Goal: Information Seeking & Learning: Find specific fact

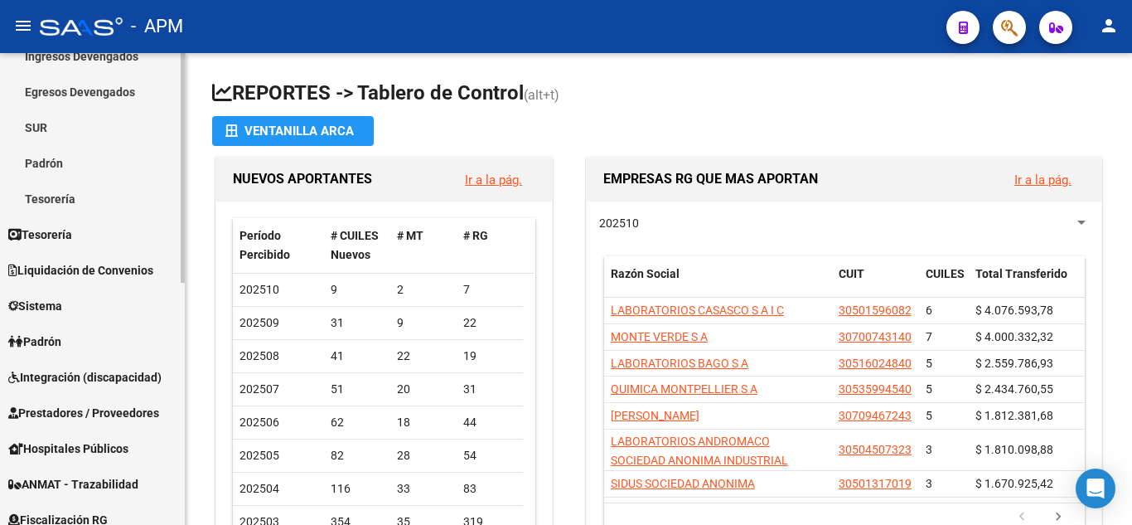
scroll to position [249, 0]
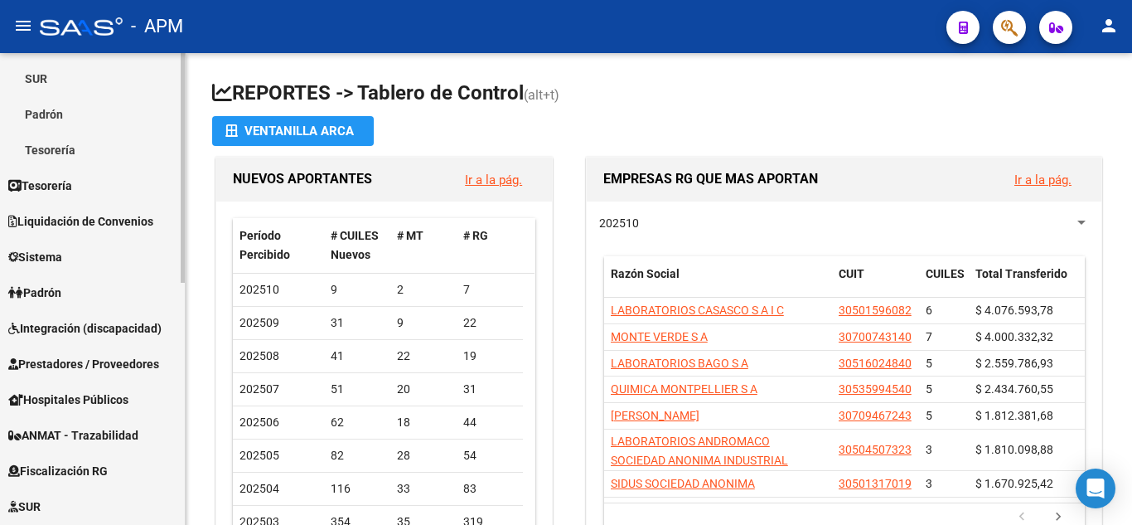
click at [51, 288] on span "Padrón" at bounding box center [34, 292] width 53 height 18
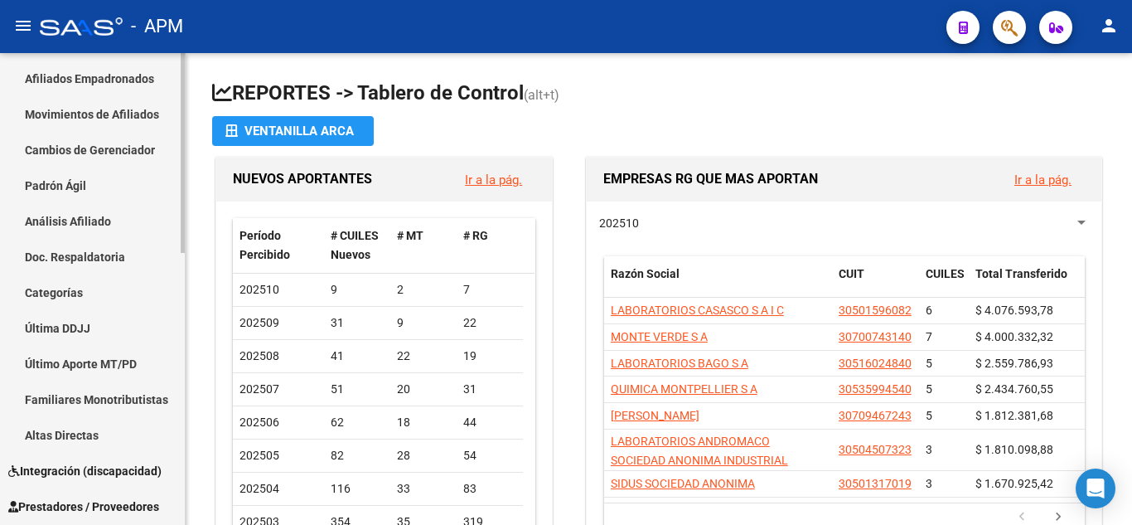
scroll to position [83, 0]
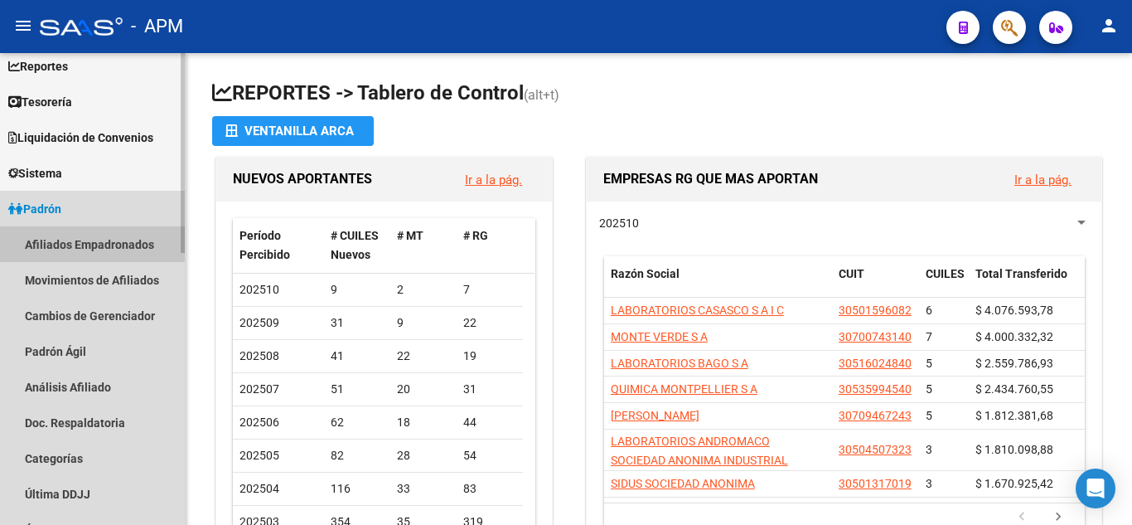
click at [54, 236] on link "Afiliados Empadronados" at bounding box center [92, 244] width 185 height 36
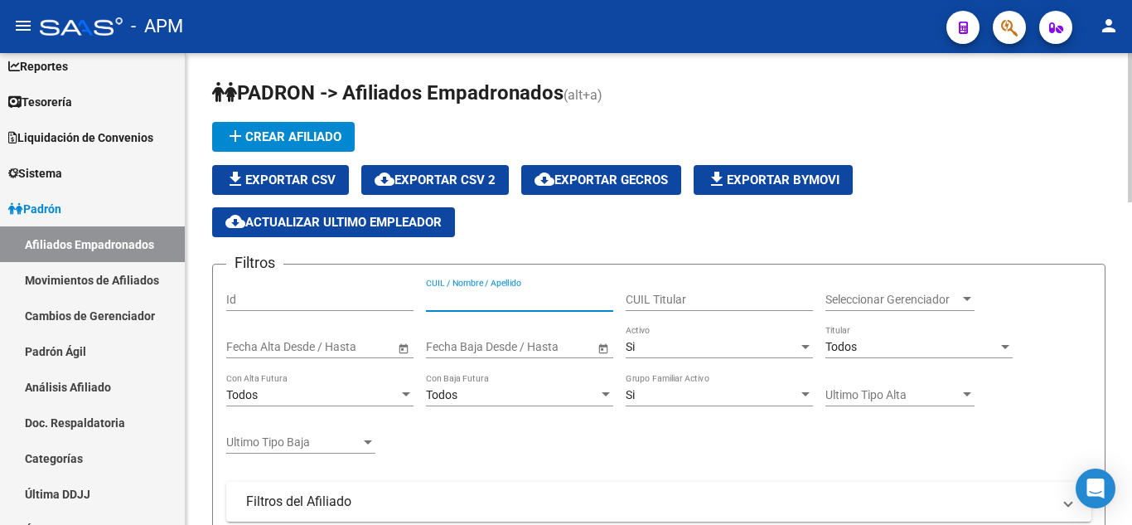
click at [554, 299] on input "CUIL / Nombre / Apellido" at bounding box center [519, 300] width 187 height 14
click at [896, 309] on div "Seleccionar Gerenciador Seleccionar Gerenciador" at bounding box center [899, 294] width 149 height 33
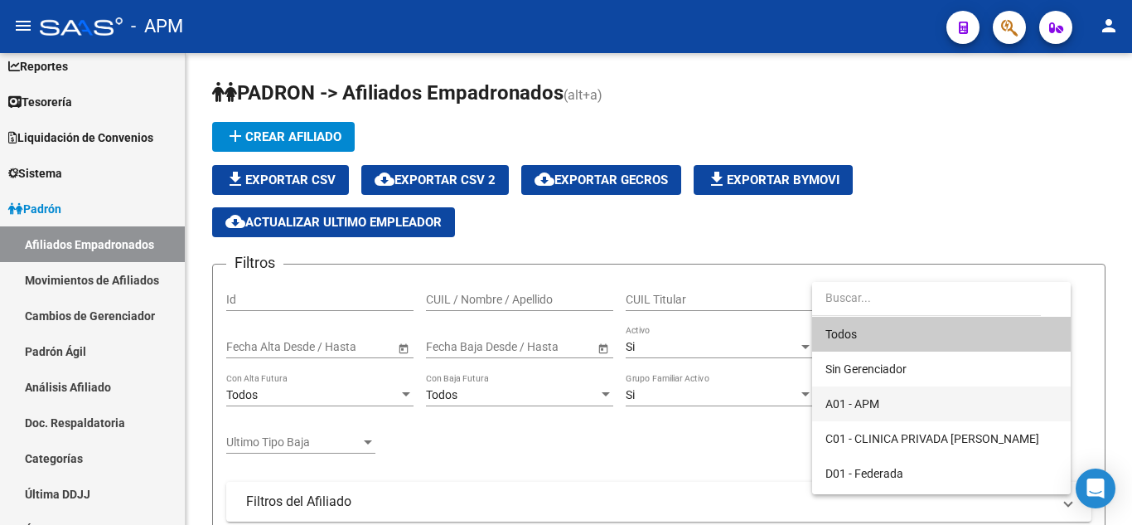
click at [911, 399] on span "A01 - APM" at bounding box center [941, 403] width 232 height 35
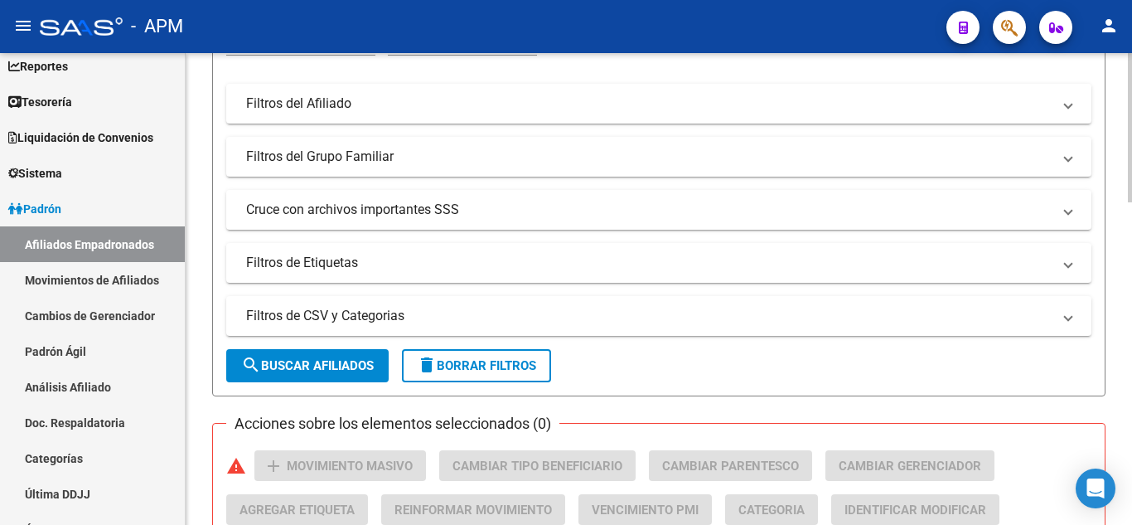
scroll to position [414, 0]
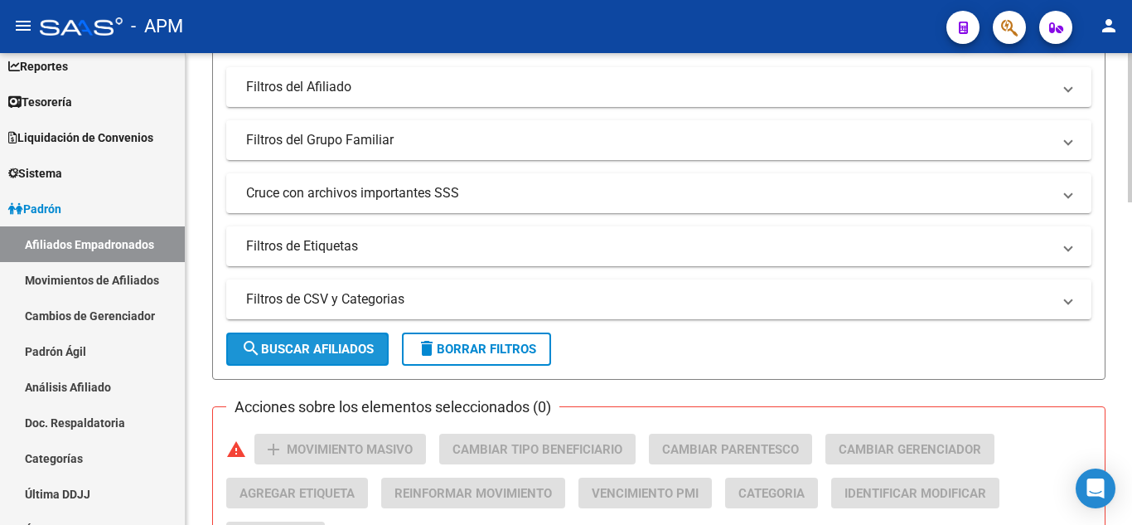
click at [315, 351] on span "search Buscar Afiliados" at bounding box center [307, 348] width 133 height 15
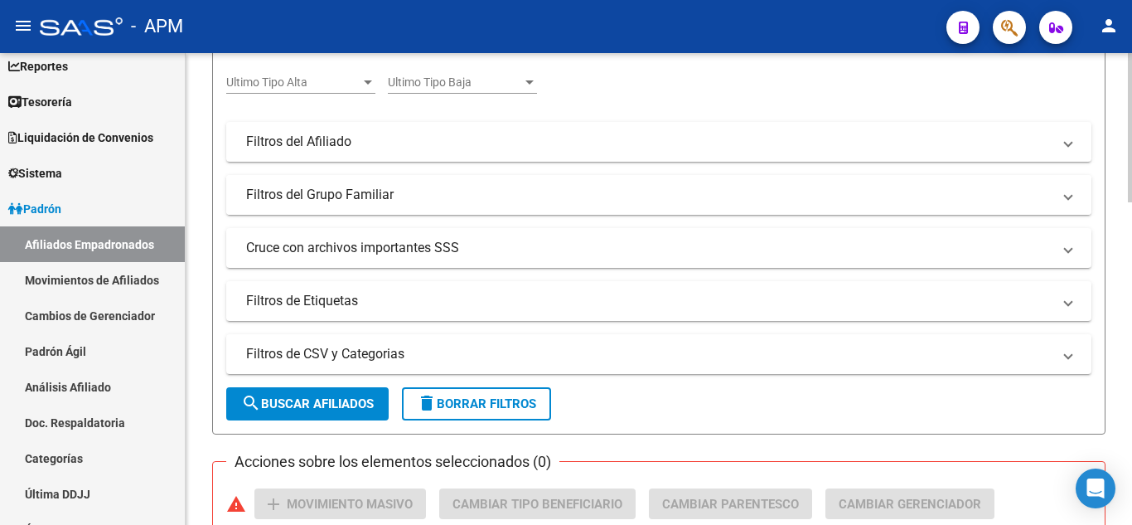
scroll to position [277, 0]
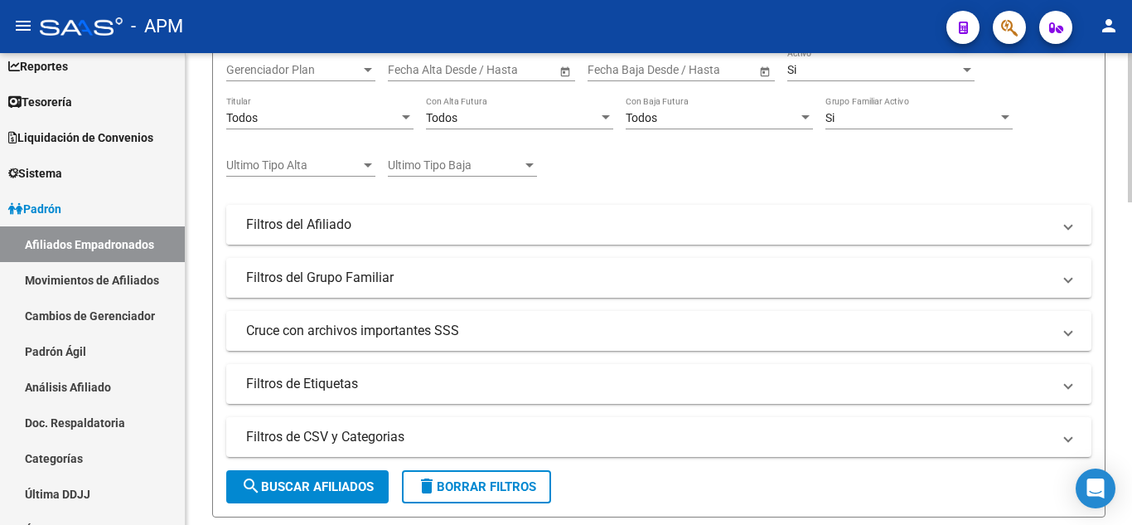
click at [417, 222] on mat-panel-title "Filtros del Afiliado" at bounding box center [648, 224] width 805 height 18
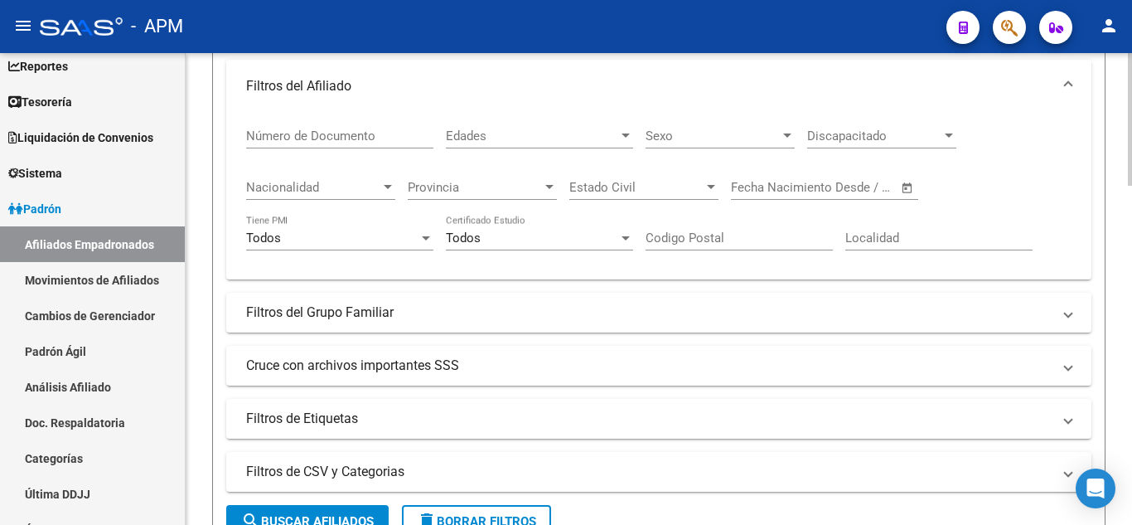
scroll to position [442, 0]
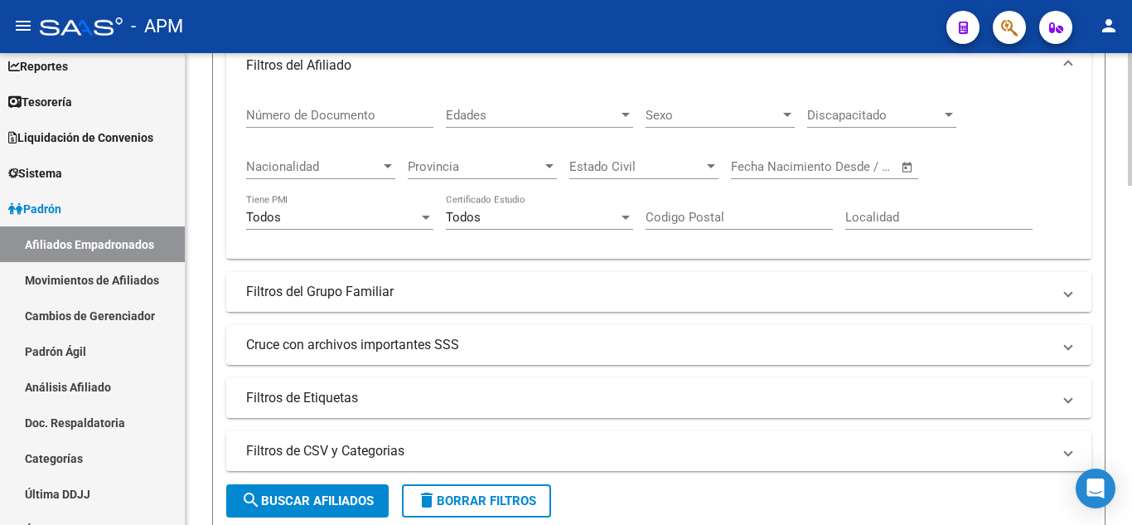
click at [491, 293] on mat-panel-title "Filtros del Grupo Familiar" at bounding box center [648, 292] width 805 height 18
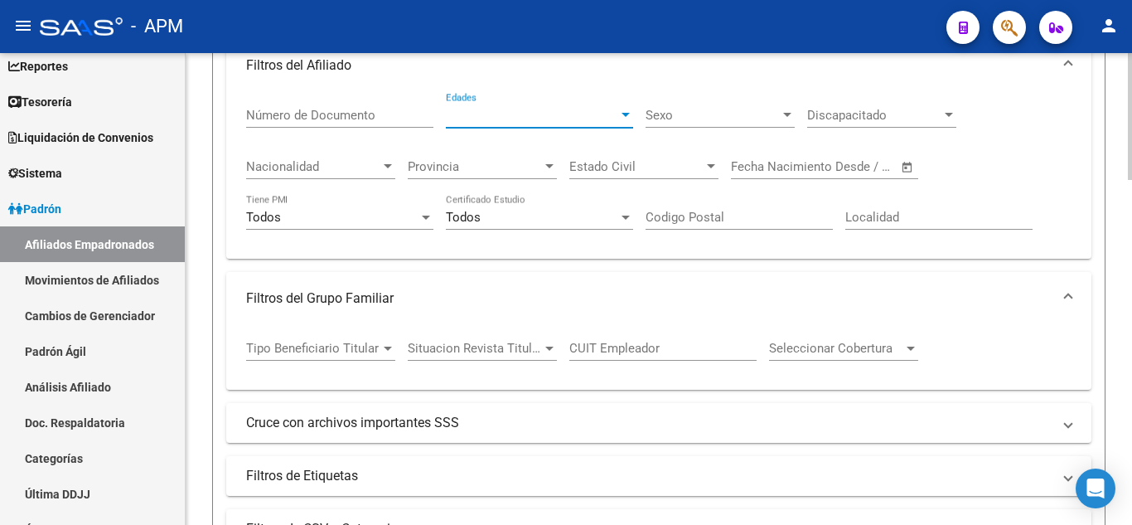
click at [523, 112] on span "Edades" at bounding box center [532, 115] width 172 height 15
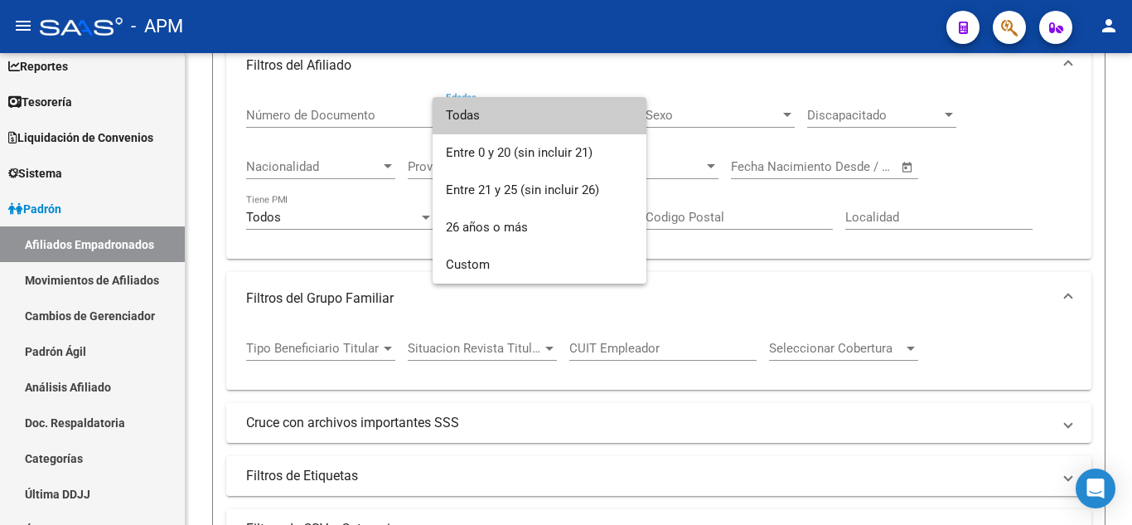
click at [360, 109] on div at bounding box center [566, 262] width 1132 height 525
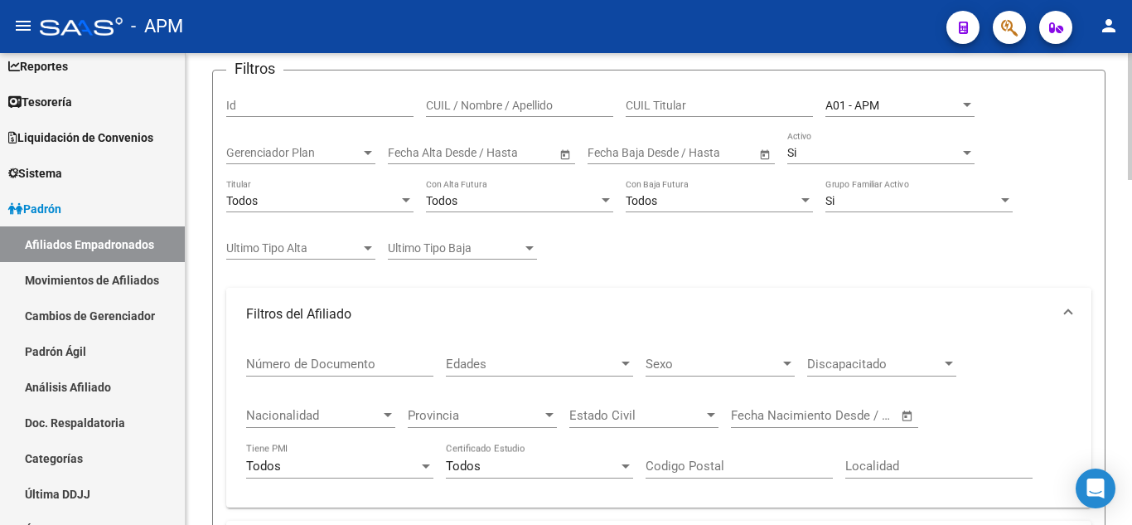
scroll to position [277, 0]
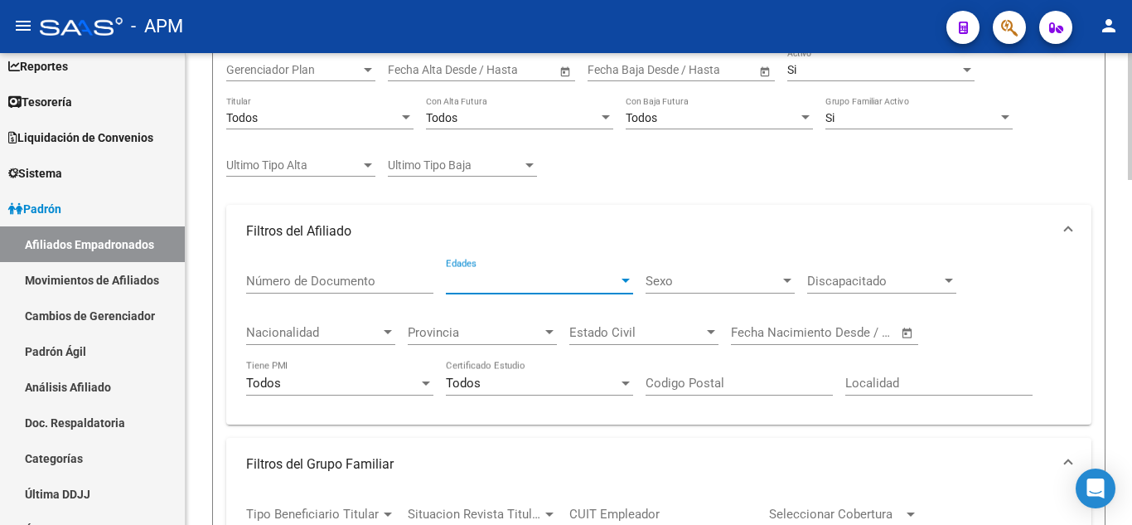
click at [612, 284] on span "Edades" at bounding box center [532, 280] width 172 height 15
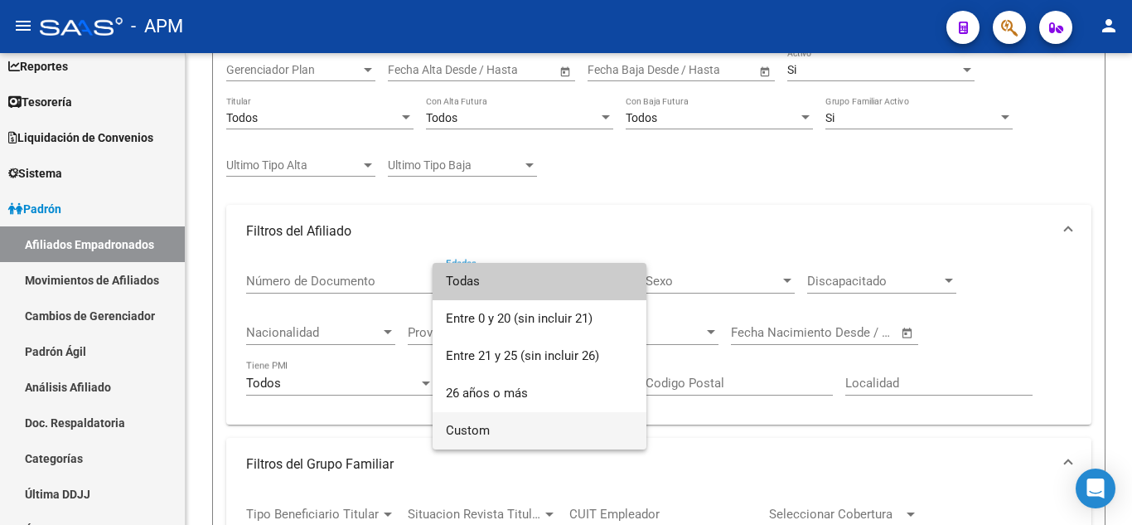
click at [464, 433] on span "Custom" at bounding box center [539, 430] width 187 height 37
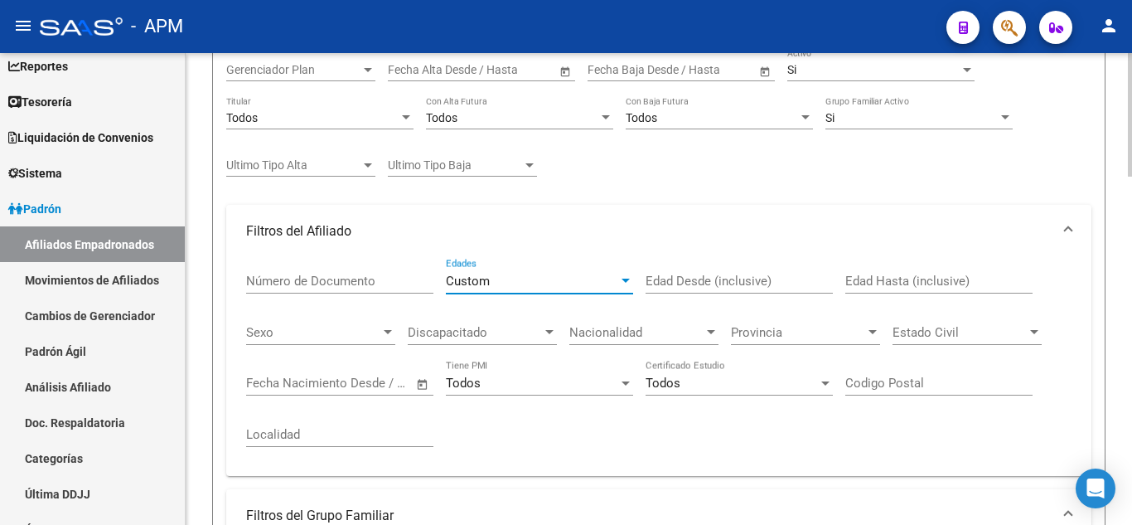
click at [698, 277] on input "Edad Desde (inclusive)" at bounding box center [739, 280] width 187 height 15
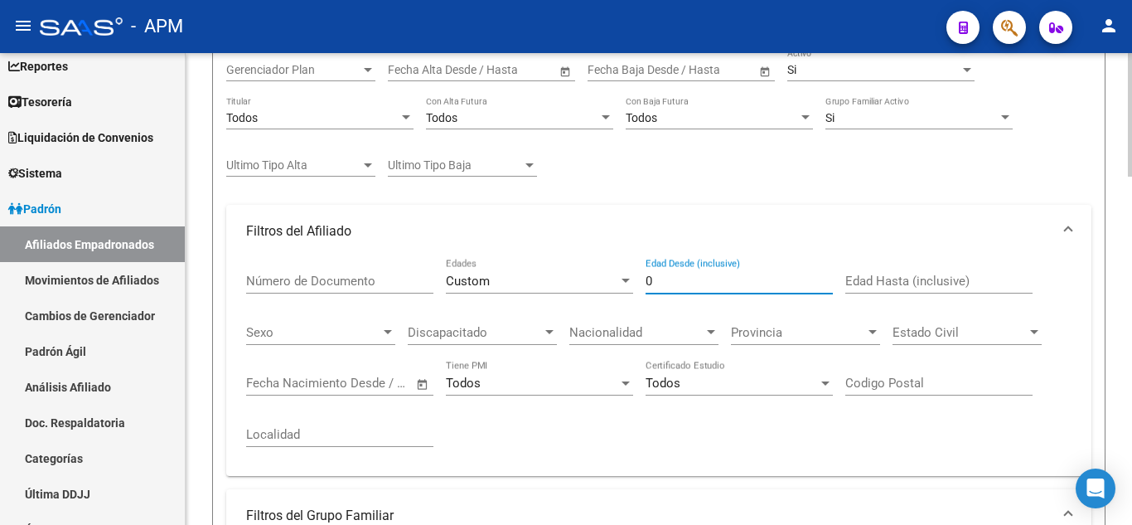
type input "0"
click at [904, 284] on input "Edad Hasta (inclusive)" at bounding box center [938, 280] width 187 height 15
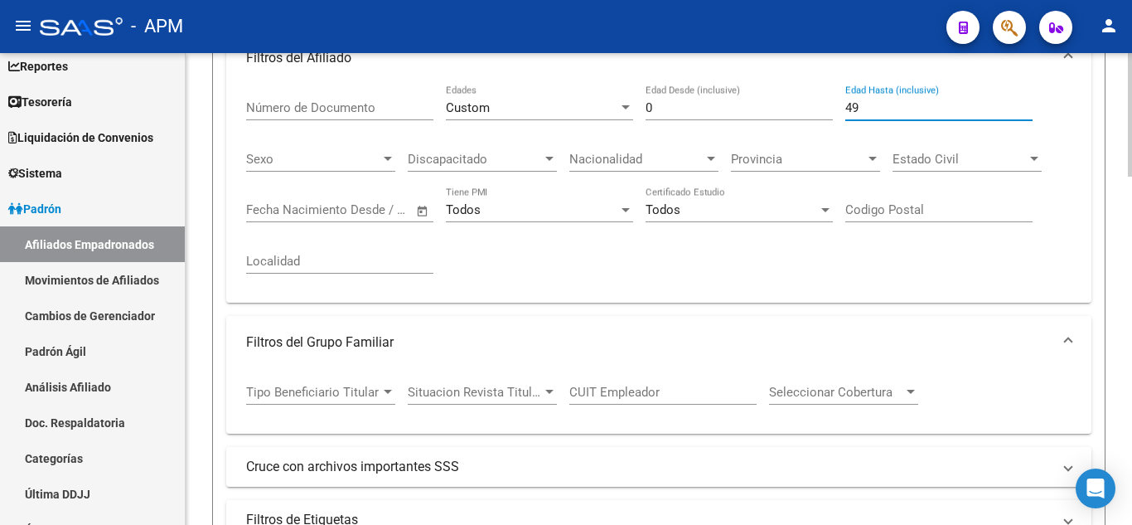
scroll to position [691, 0]
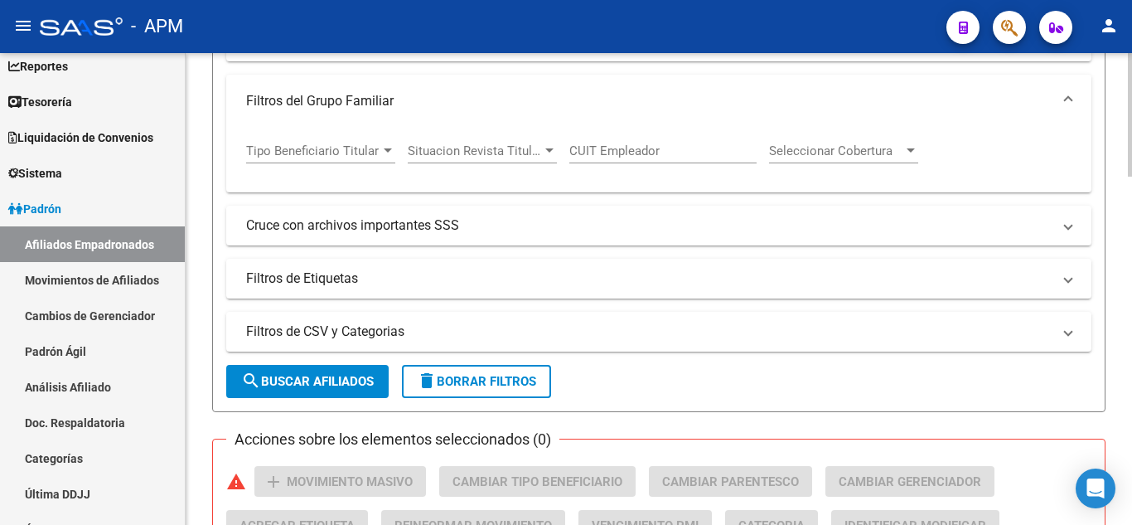
type input "49"
click at [335, 378] on span "search Buscar Afiliados" at bounding box center [307, 381] width 133 height 15
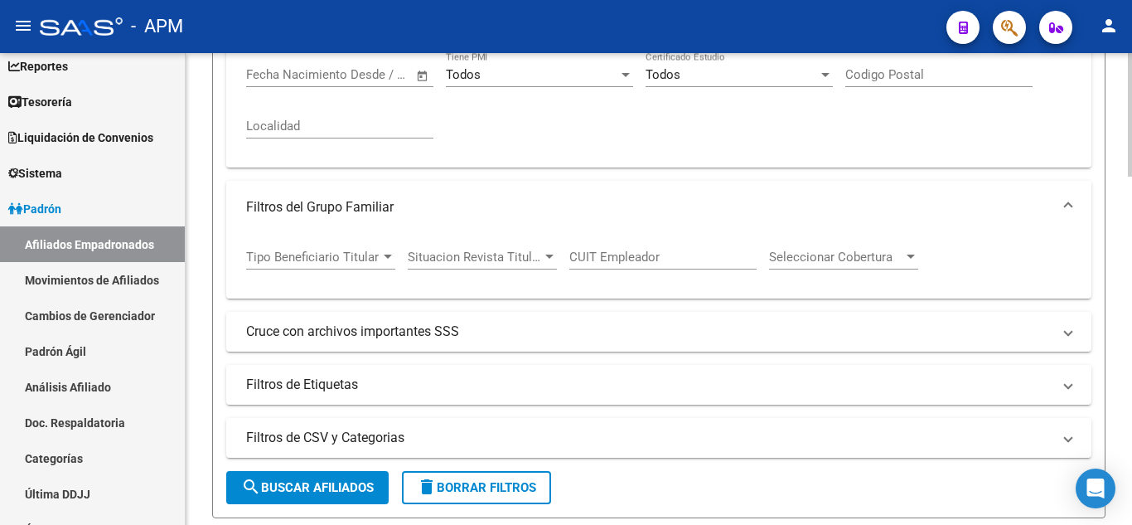
scroll to position [586, 0]
click at [358, 259] on span "Tipo Beneficiario Titular" at bounding box center [313, 256] width 134 height 15
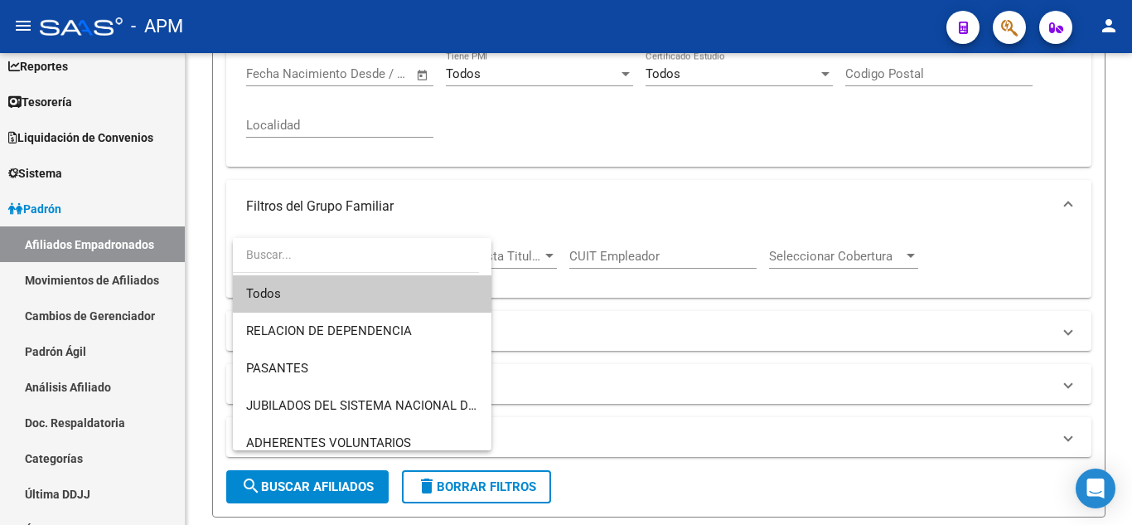
click at [321, 289] on span "Todos" at bounding box center [362, 293] width 232 height 37
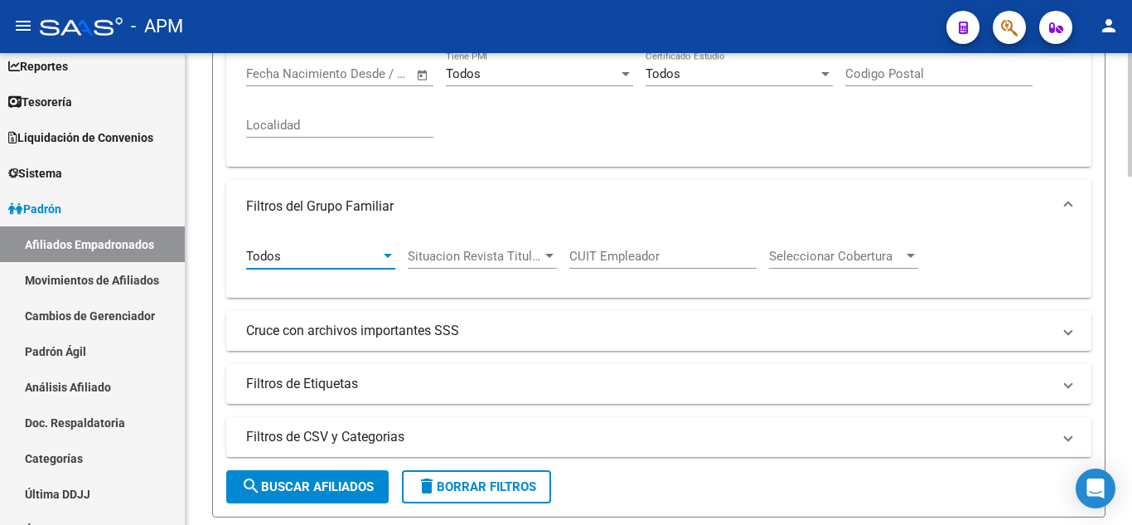
click at [432, 336] on mat-panel-title "Cruce con archivos importantes SSS" at bounding box center [648, 331] width 805 height 18
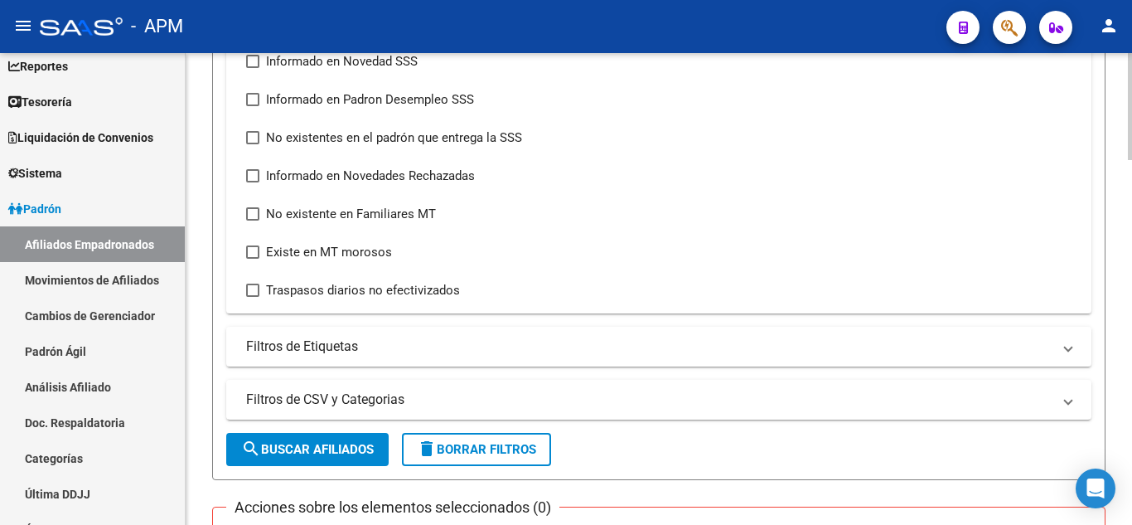
scroll to position [944, 0]
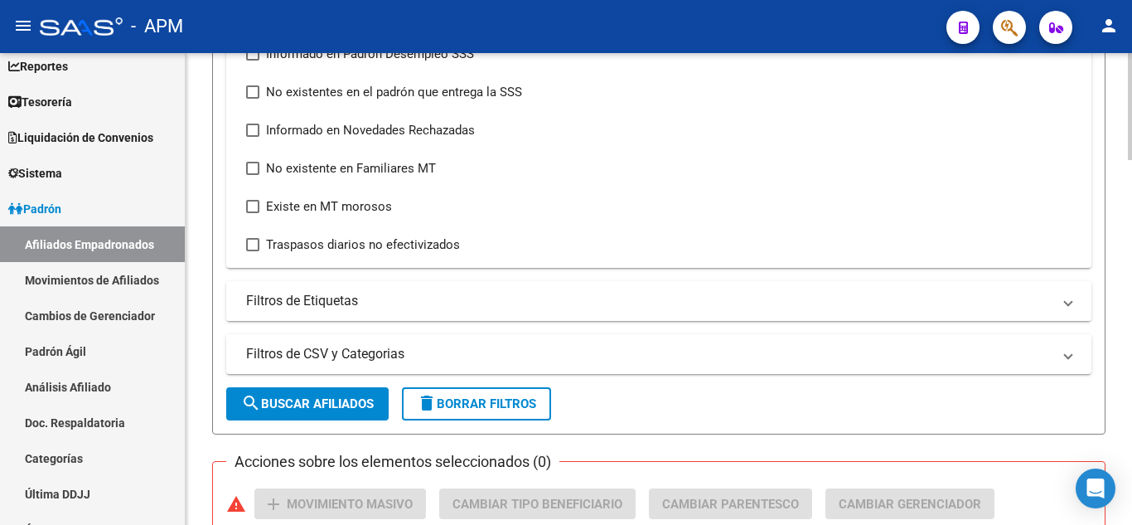
click at [455, 295] on mat-panel-title "Filtros de Etiquetas" at bounding box center [648, 301] width 805 height 18
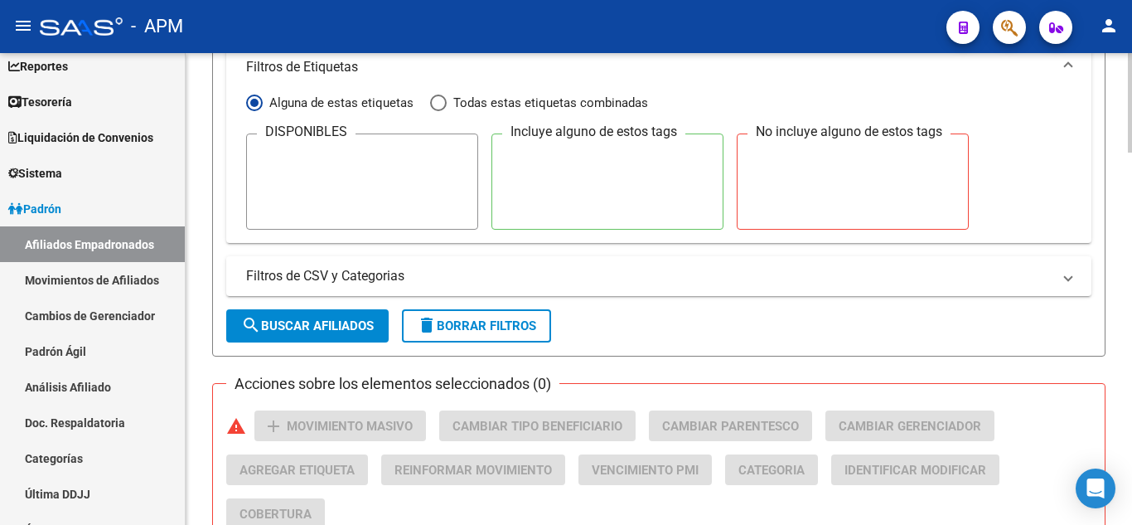
scroll to position [1192, 0]
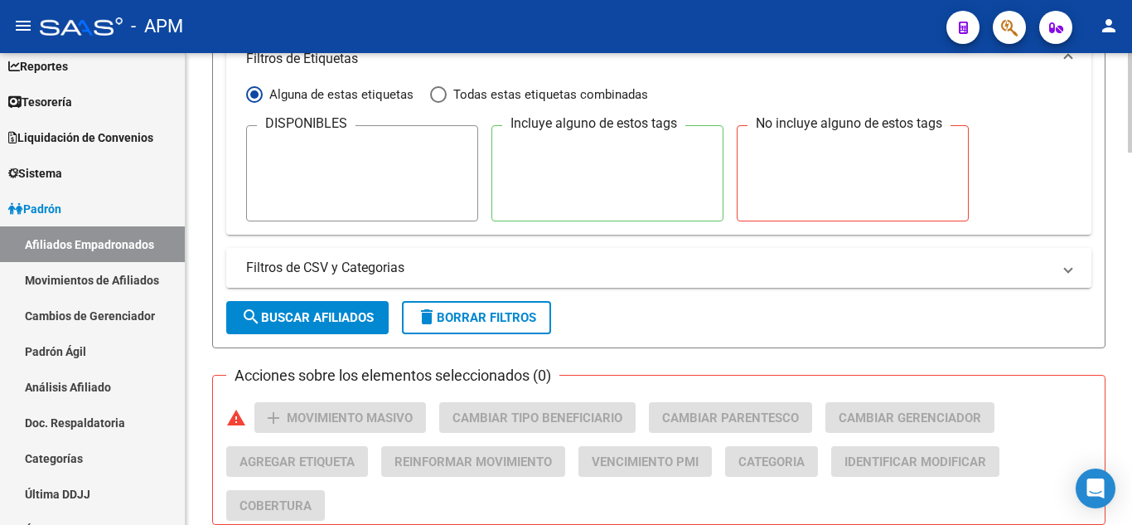
click at [496, 278] on mat-expansion-panel-header "Filtros de CSV y Categorias" at bounding box center [658, 268] width 865 height 40
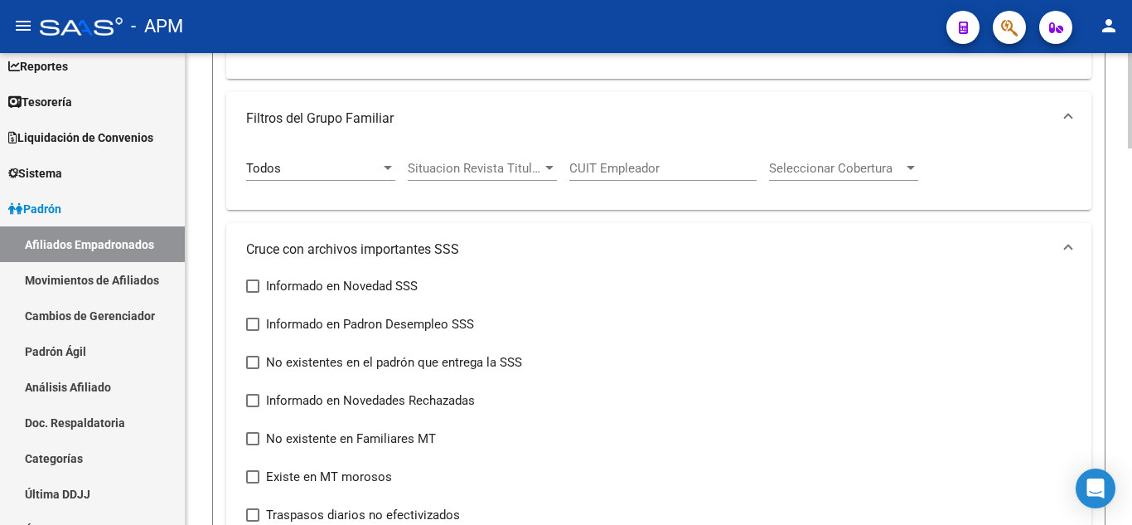
scroll to position [746, 0]
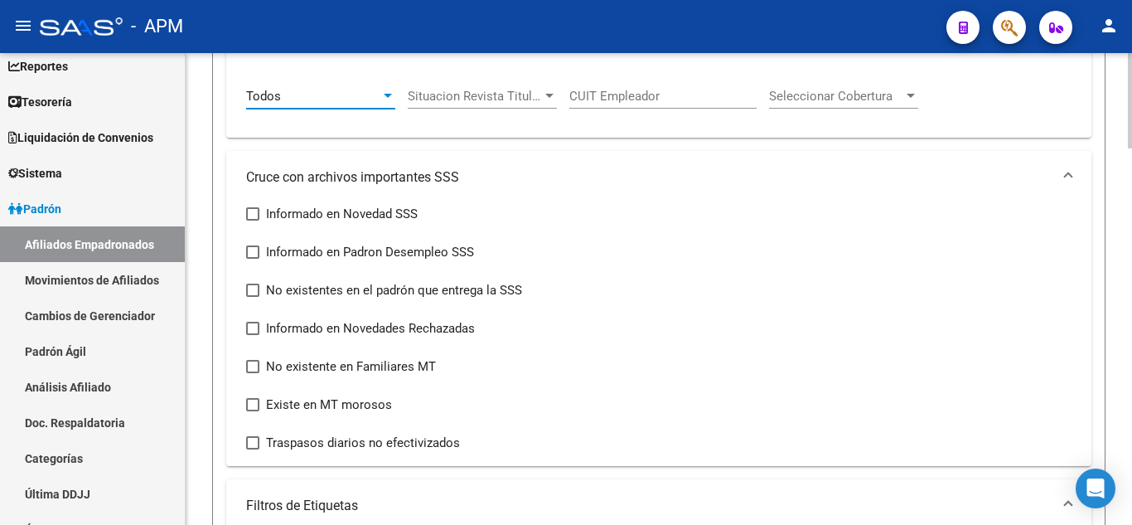
click at [348, 92] on div "Todos" at bounding box center [313, 96] width 134 height 15
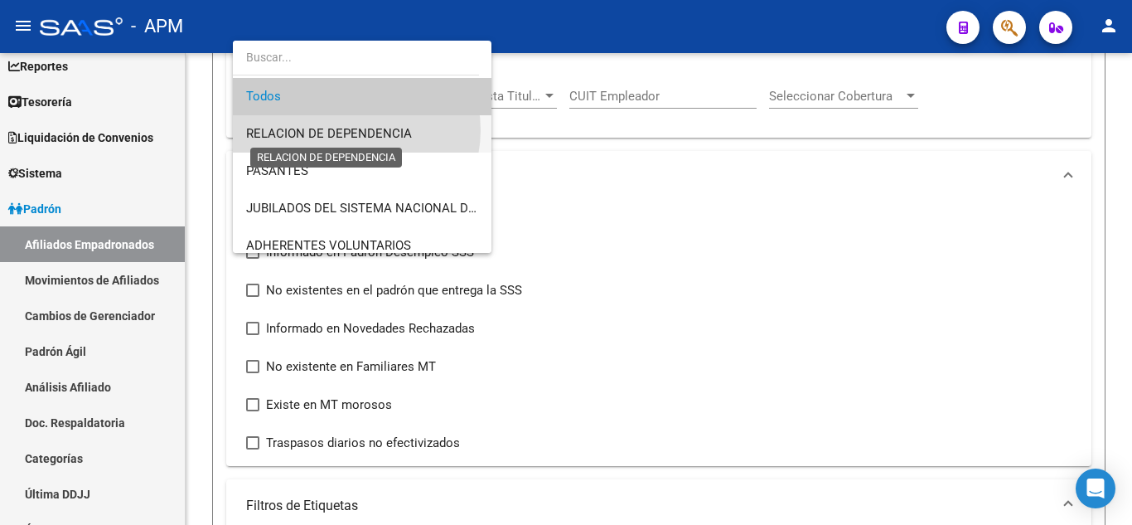
click at [350, 130] on span "RELACION DE DEPENDENCIA" at bounding box center [329, 133] width 166 height 15
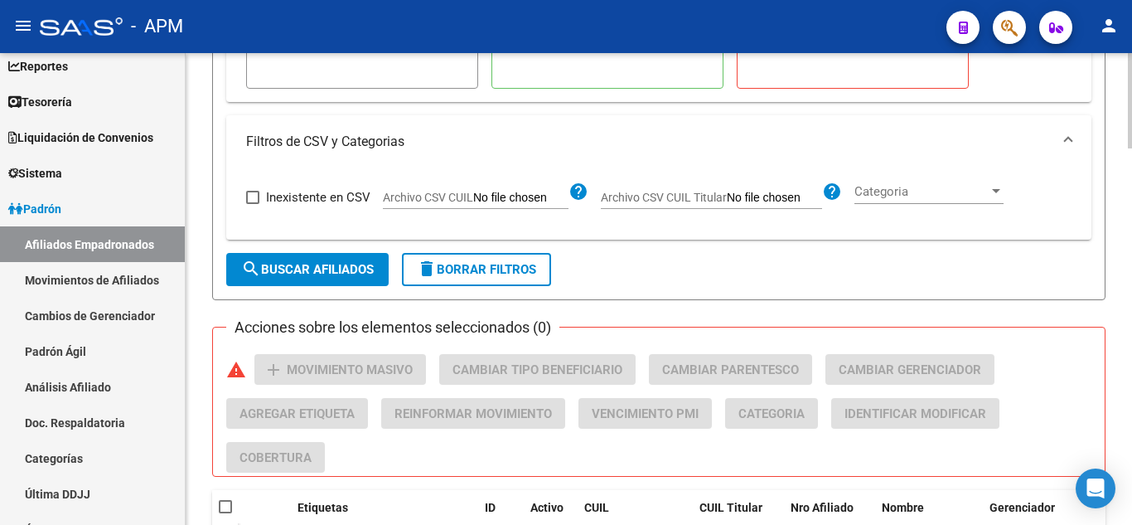
scroll to position [1326, 0]
click at [352, 270] on span "search Buscar Afiliados" at bounding box center [307, 268] width 133 height 15
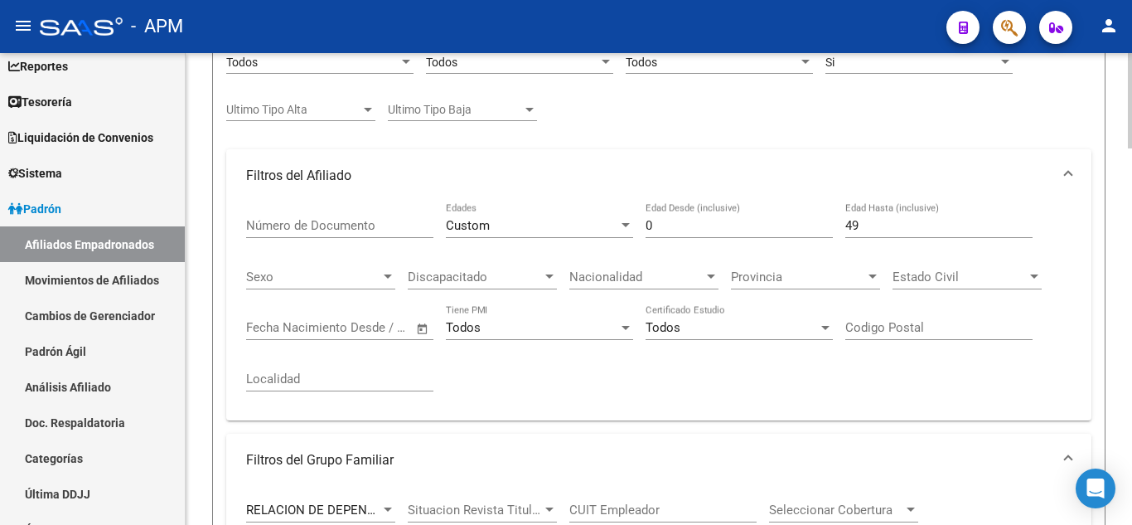
scroll to position [331, 0]
drag, startPoint x: 662, startPoint y: 225, endPoint x: 625, endPoint y: 230, distance: 37.6
click at [625, 230] on div "Número de Documento Custom Edades 0 Edad Desde (inclusive) 49 Edad Hasta (inclu…" at bounding box center [658, 305] width 825 height 205
type input "50"
drag, startPoint x: 896, startPoint y: 218, endPoint x: 839, endPoint y: 221, distance: 56.4
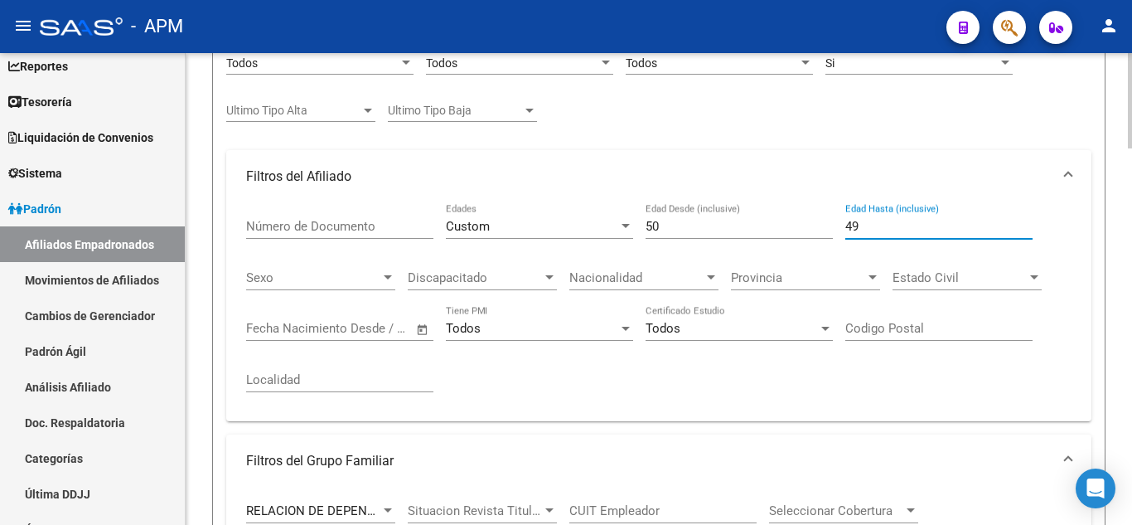
click at [839, 221] on div "Número de Documento Custom Edades 50 Edad Desde (inclusive) 49 Edad Hasta (incl…" at bounding box center [658, 305] width 825 height 205
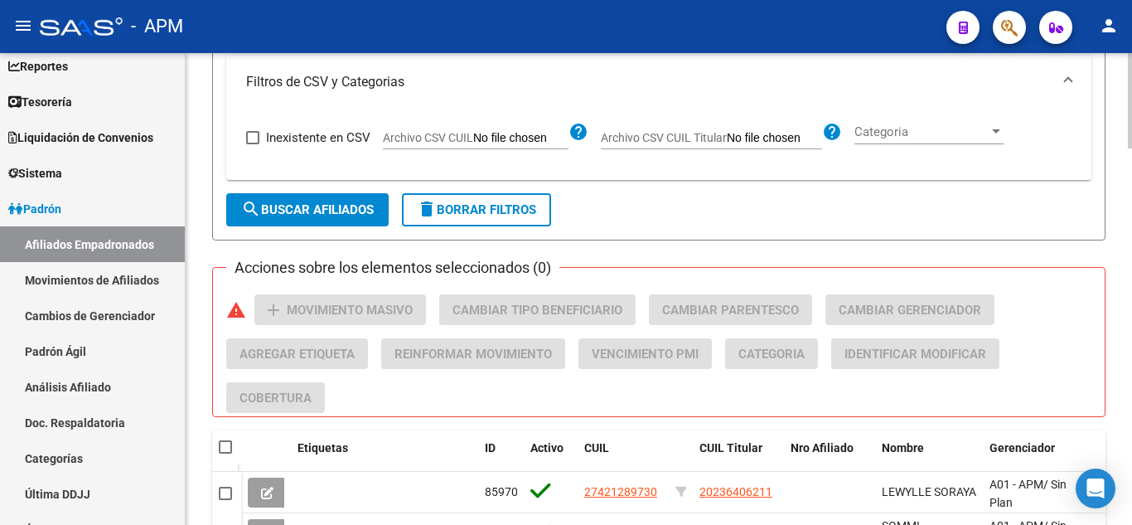
scroll to position [1357, 0]
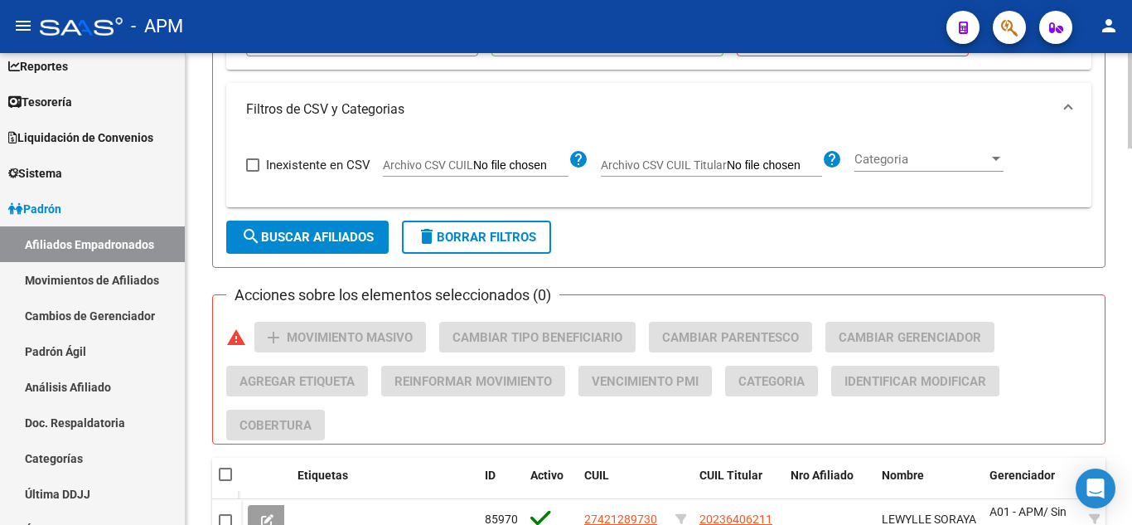
type input "55"
click at [315, 230] on span "search Buscar Afiliados" at bounding box center [307, 237] width 133 height 15
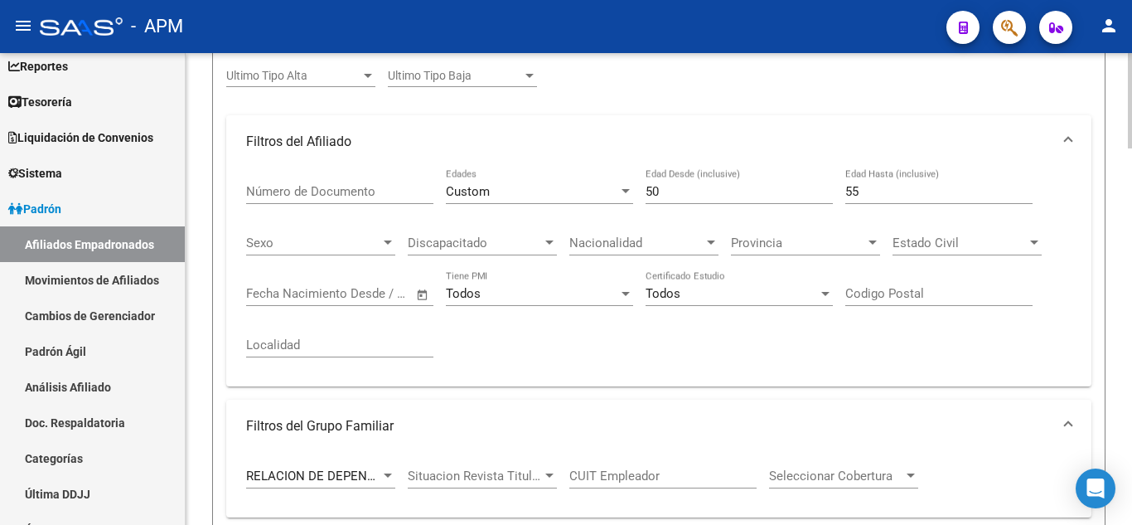
scroll to position [363, 0]
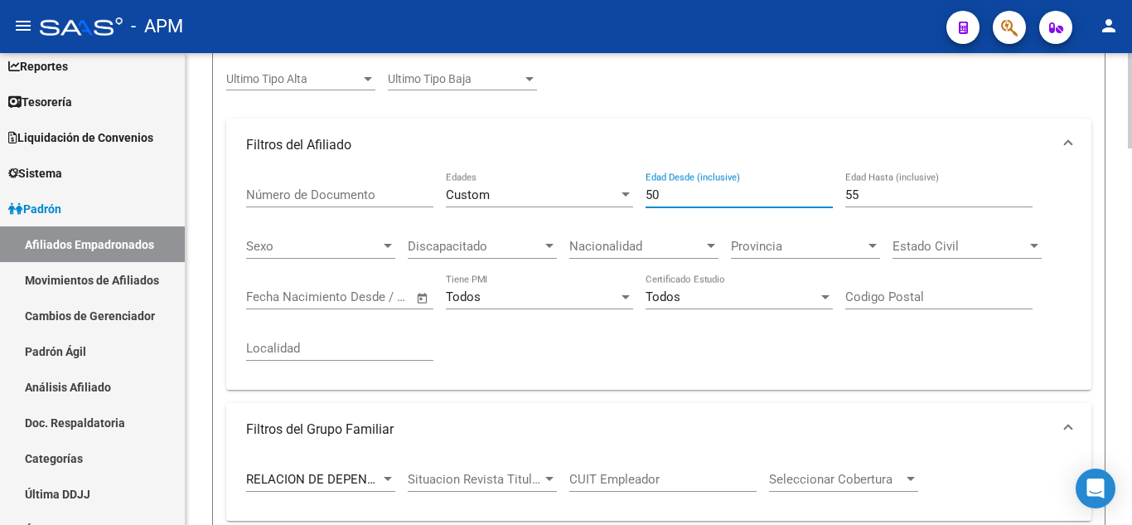
drag, startPoint x: 672, startPoint y: 196, endPoint x: 643, endPoint y: 196, distance: 29.0
click at [643, 196] on div "Número de Documento Custom Edades 50 Edad Desde (inclusive) 55 Edad Hasta (incl…" at bounding box center [658, 274] width 825 height 205
type input "56"
drag, startPoint x: 861, startPoint y: 198, endPoint x: 830, endPoint y: 198, distance: 30.7
click at [830, 198] on div "Número de Documento Custom Edades 56 Edad Desde (inclusive) 55 Edad Hasta (incl…" at bounding box center [658, 274] width 825 height 205
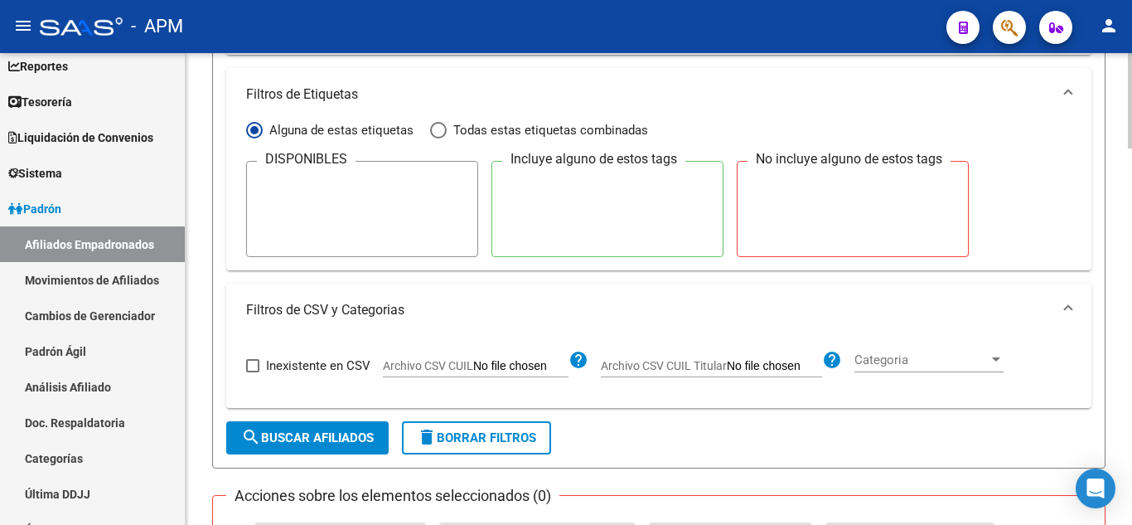
scroll to position [1274, 0]
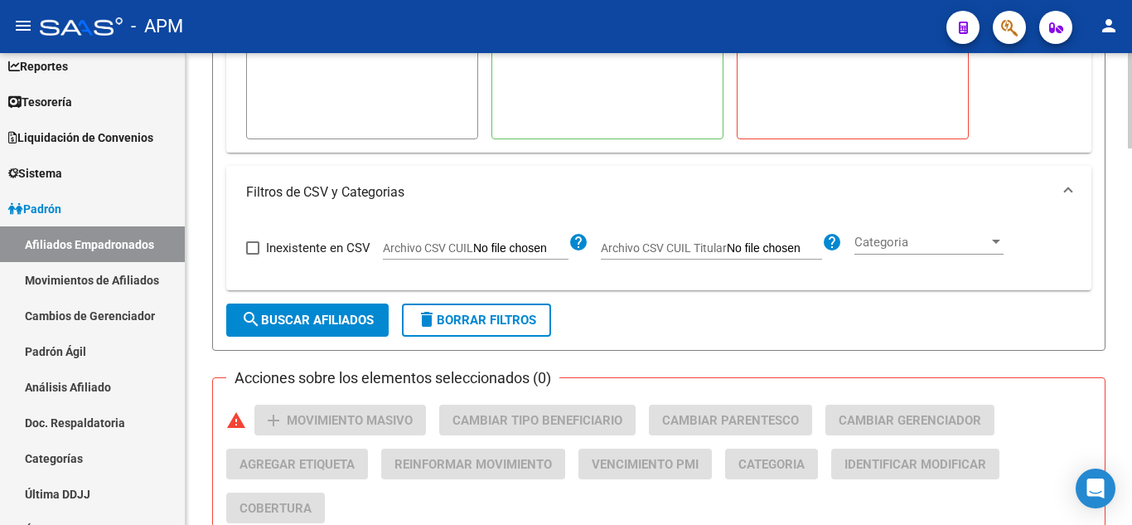
type input "60"
click at [348, 321] on span "search Buscar Afiliados" at bounding box center [307, 319] width 133 height 15
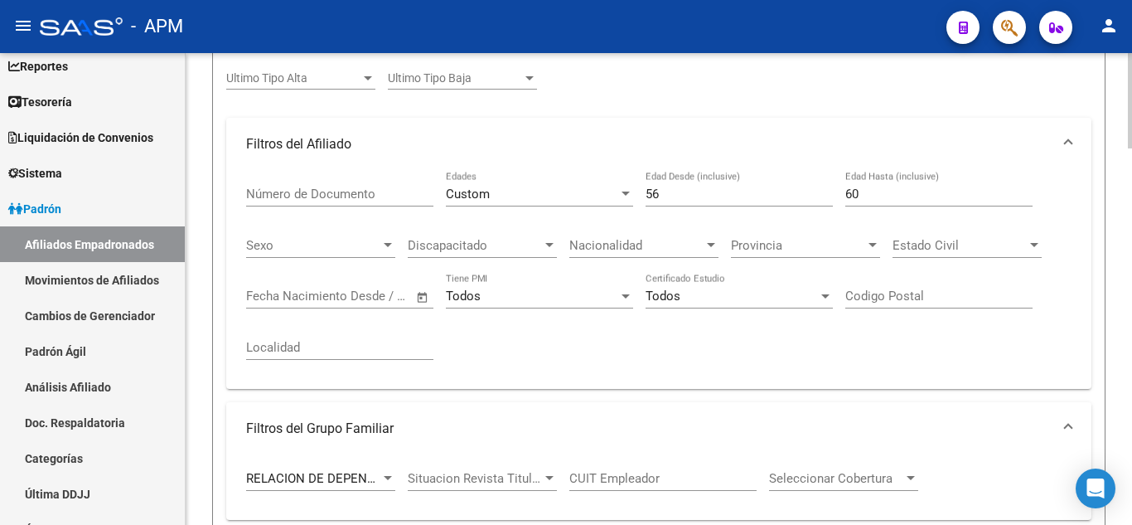
scroll to position [363, 0]
drag, startPoint x: 671, startPoint y: 193, endPoint x: 621, endPoint y: 190, distance: 50.7
click at [621, 190] on div "Número de Documento Custom Edades 56 Edad Desde (inclusive) 60 Edad Hasta (incl…" at bounding box center [658, 274] width 825 height 205
type input "61"
drag, startPoint x: 875, startPoint y: 182, endPoint x: 863, endPoint y: 196, distance: 18.2
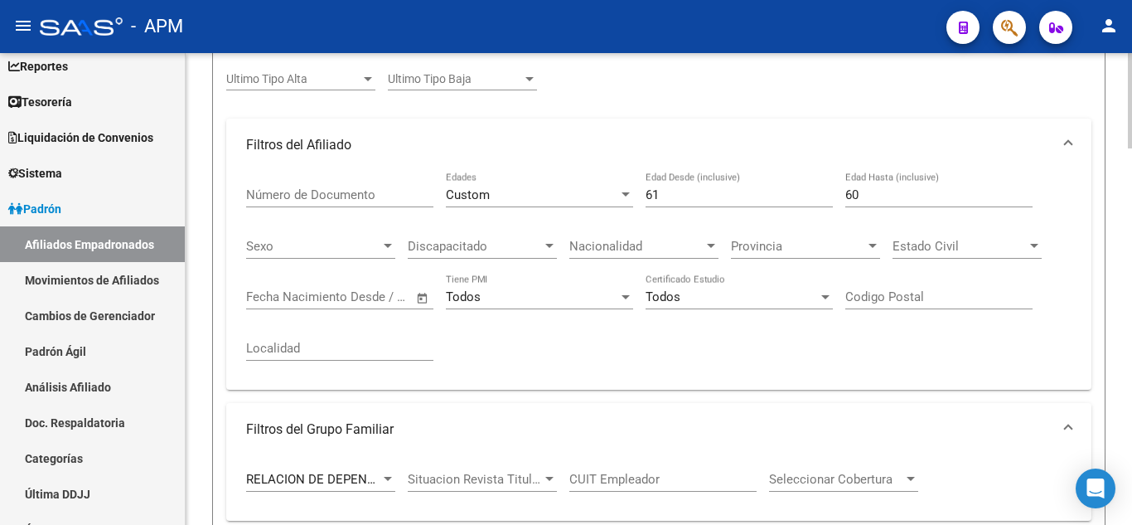
click at [863, 196] on div "60 Edad Hasta (inclusive)" at bounding box center [938, 190] width 187 height 36
drag, startPoint x: 863, startPoint y: 200, endPoint x: 824, endPoint y: 202, distance: 39.9
click at [824, 202] on div "Número de Documento Custom Edades 61 Edad Desde (inclusive) 60 Edad Hasta (incl…" at bounding box center [658, 274] width 825 height 205
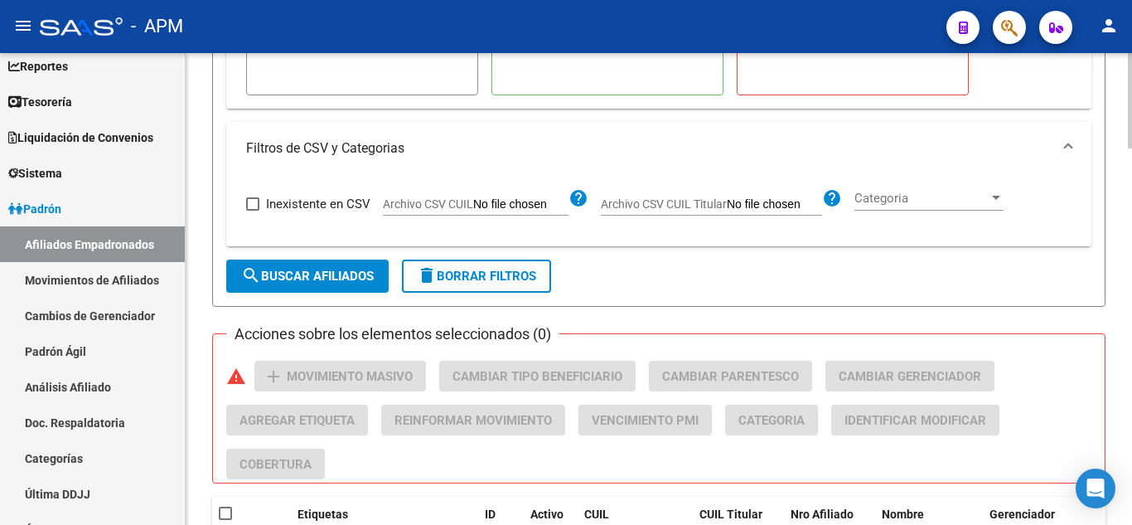
scroll to position [1274, 0]
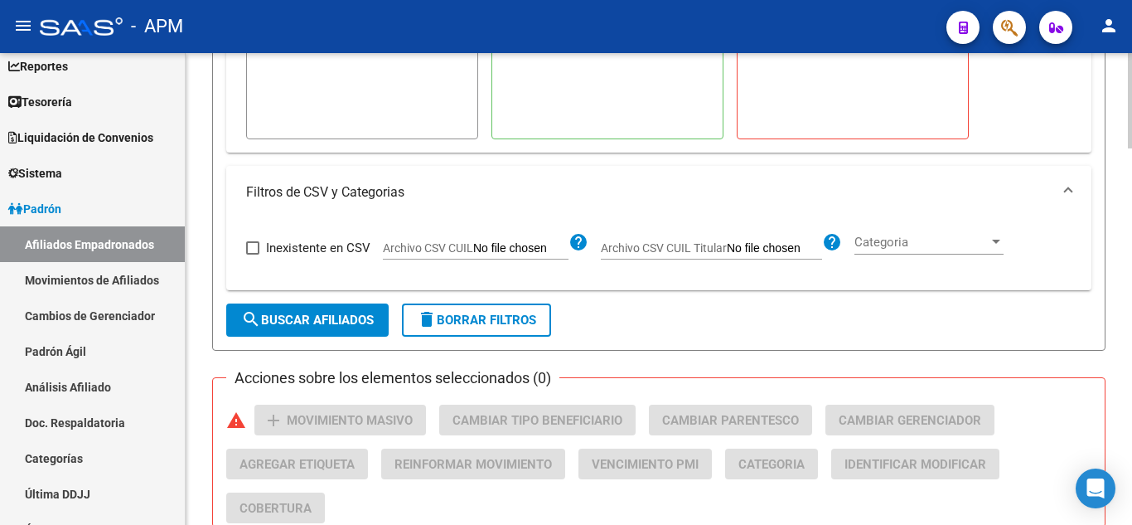
type input "64"
click at [307, 314] on span "search Buscar Afiliados" at bounding box center [307, 319] width 133 height 15
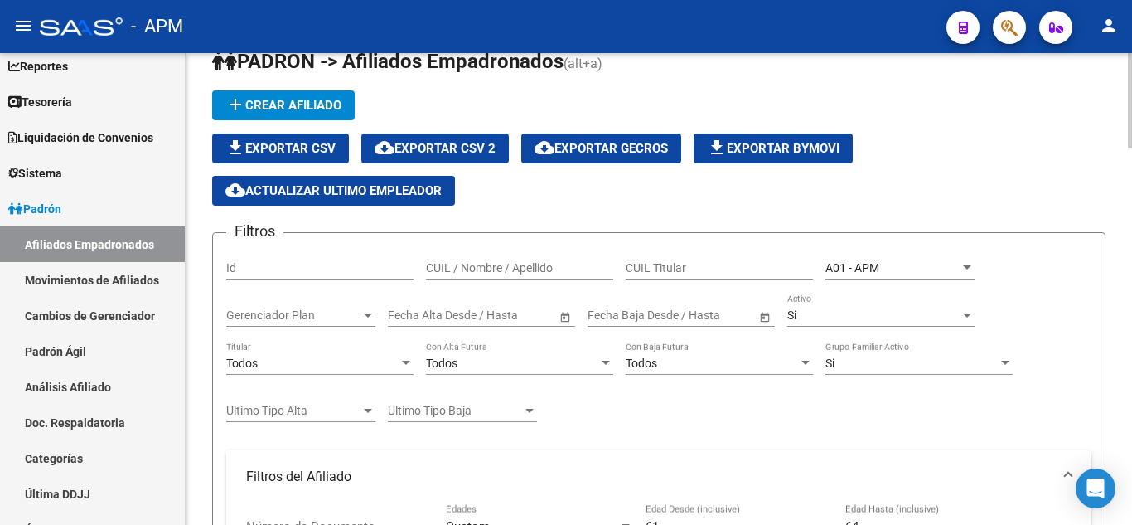
scroll to position [363, 0]
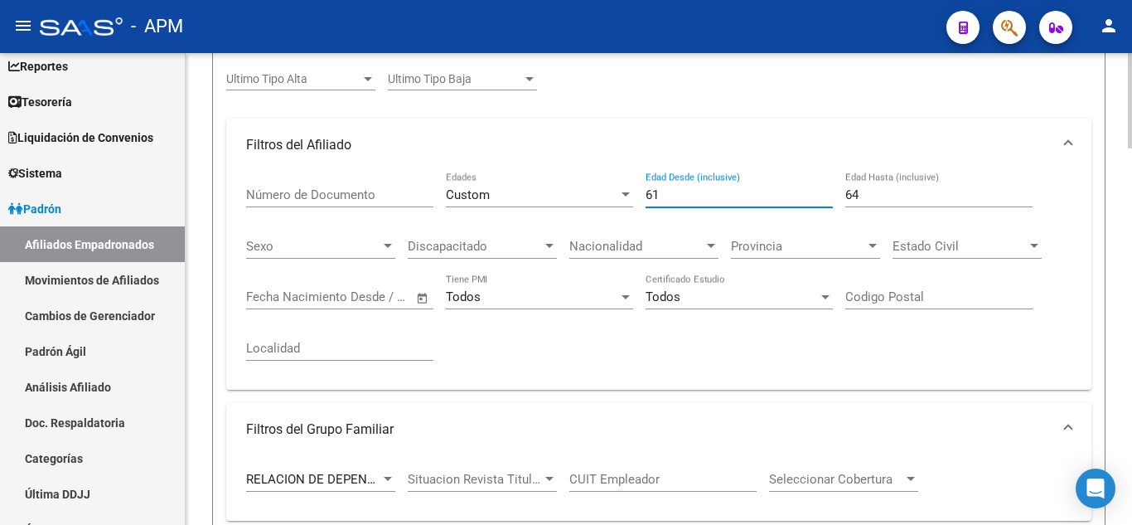
drag, startPoint x: 668, startPoint y: 197, endPoint x: 566, endPoint y: 196, distance: 101.9
click at [566, 196] on div "Número de Documento Custom Edades 61 Edad Desde (inclusive) 64 Edad Hasta (incl…" at bounding box center [658, 274] width 825 height 205
type input "65"
drag, startPoint x: 882, startPoint y: 195, endPoint x: 817, endPoint y: 177, distance: 66.9
click at [817, 177] on div "Número de Documento Custom Edades 65 Edad Desde (inclusive) 64 Edad Hasta (incl…" at bounding box center [658, 274] width 825 height 205
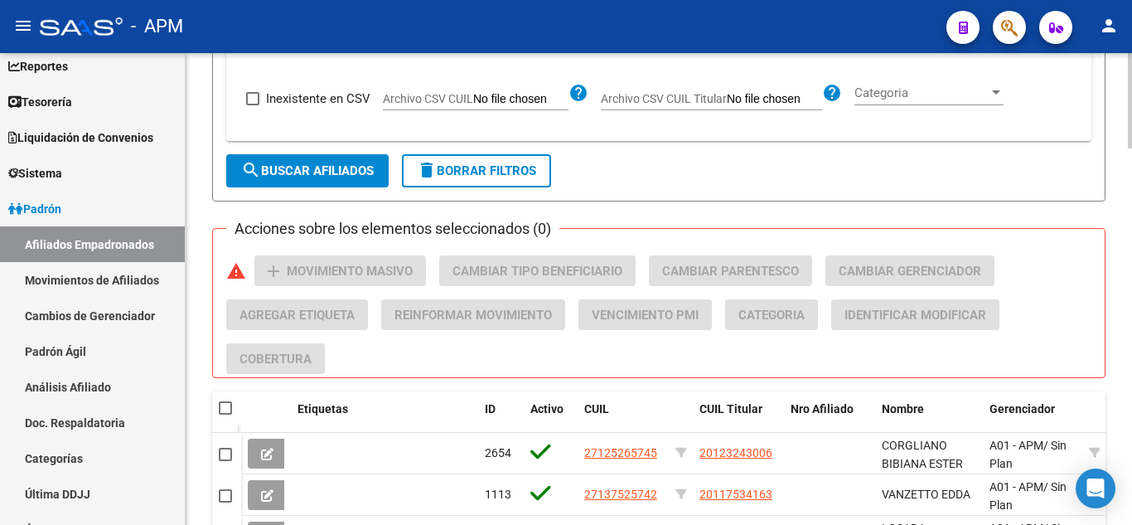
scroll to position [1274, 0]
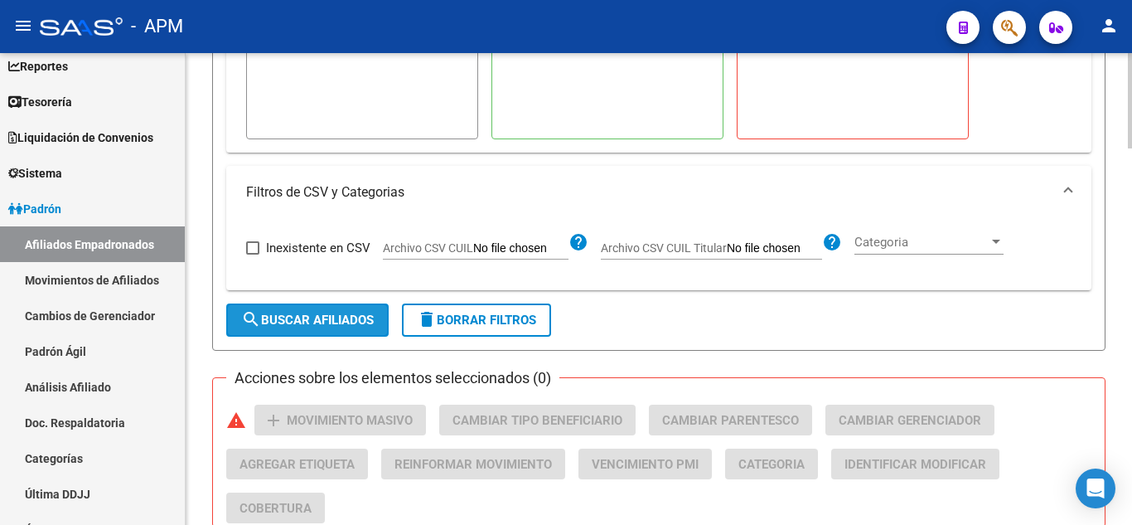
click at [308, 320] on span "search Buscar Afiliados" at bounding box center [307, 319] width 133 height 15
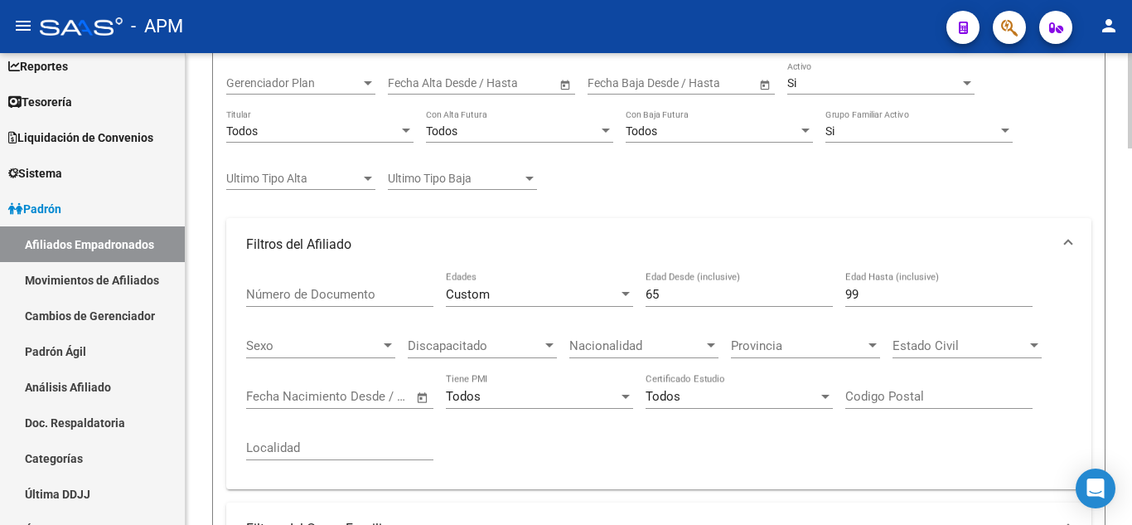
scroll to position [280, 0]
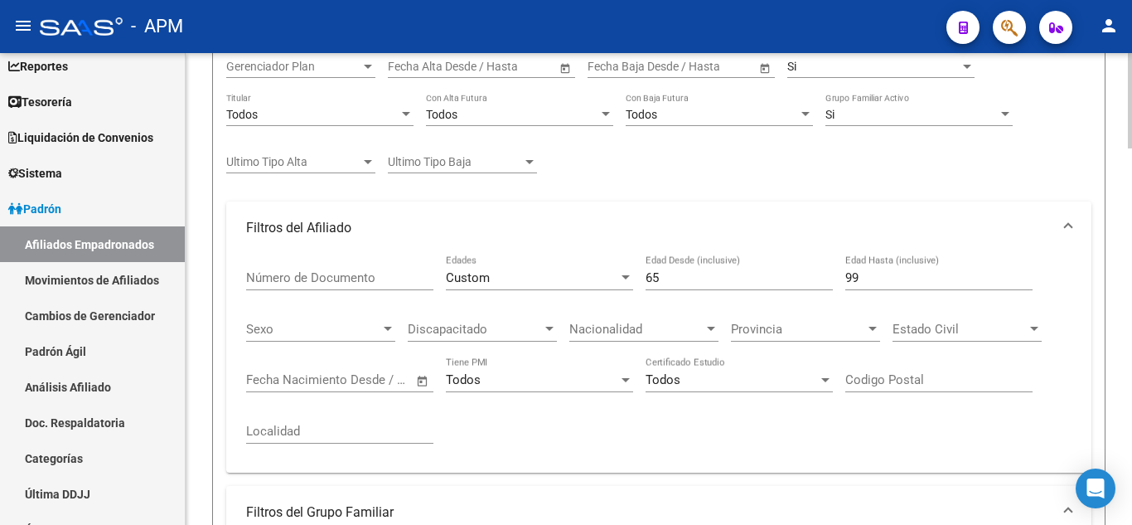
click at [904, 270] on input "99" at bounding box center [938, 277] width 187 height 15
type input "9"
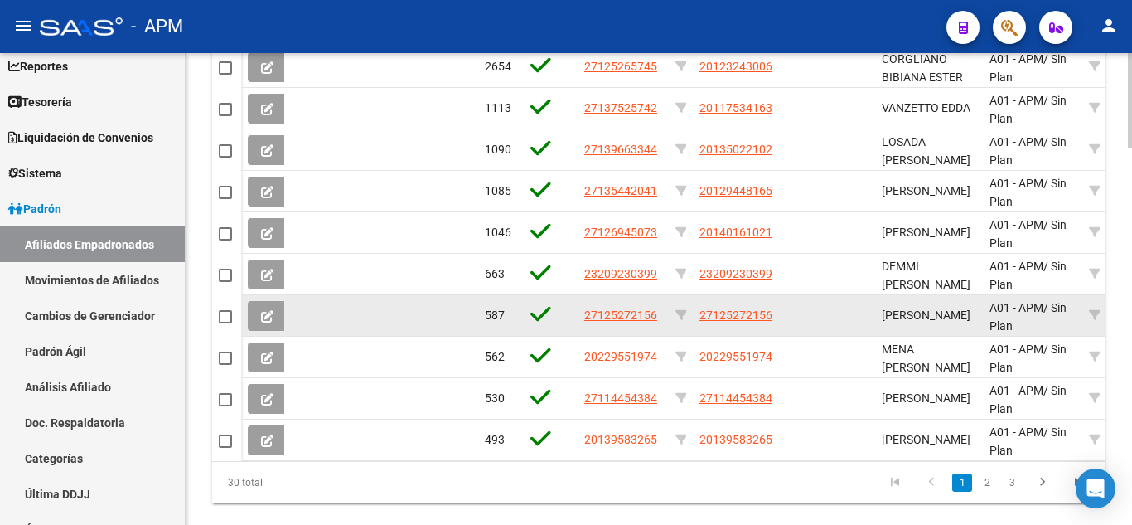
scroll to position [1523, 0]
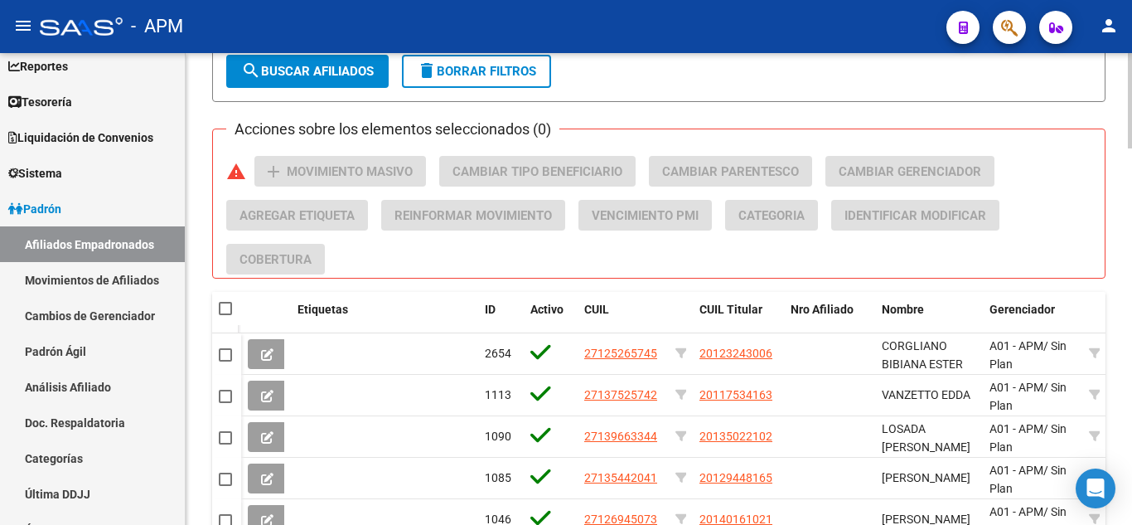
type input "104"
click at [307, 69] on span "search Buscar Afiliados" at bounding box center [307, 71] width 133 height 15
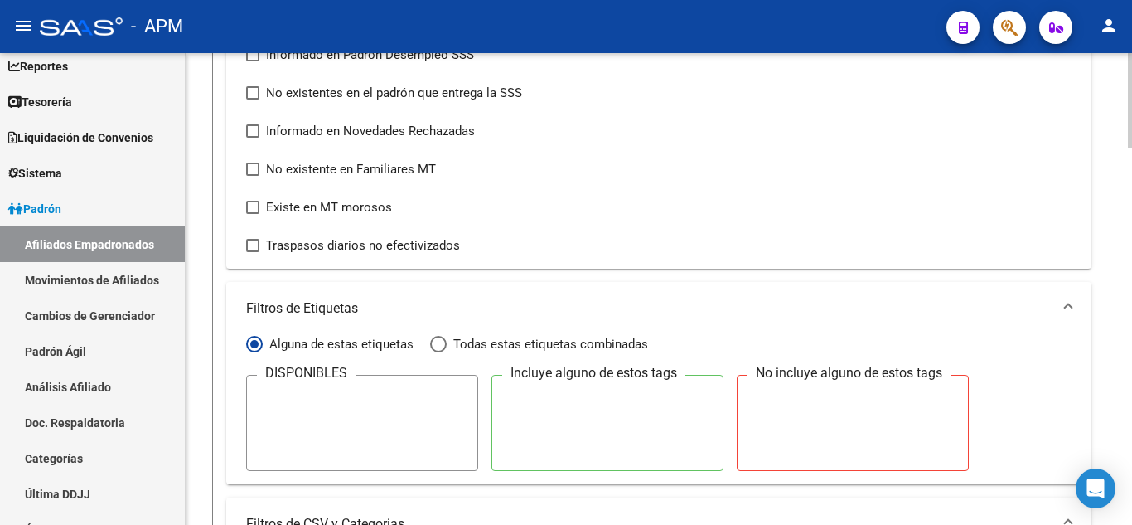
scroll to position [612, 0]
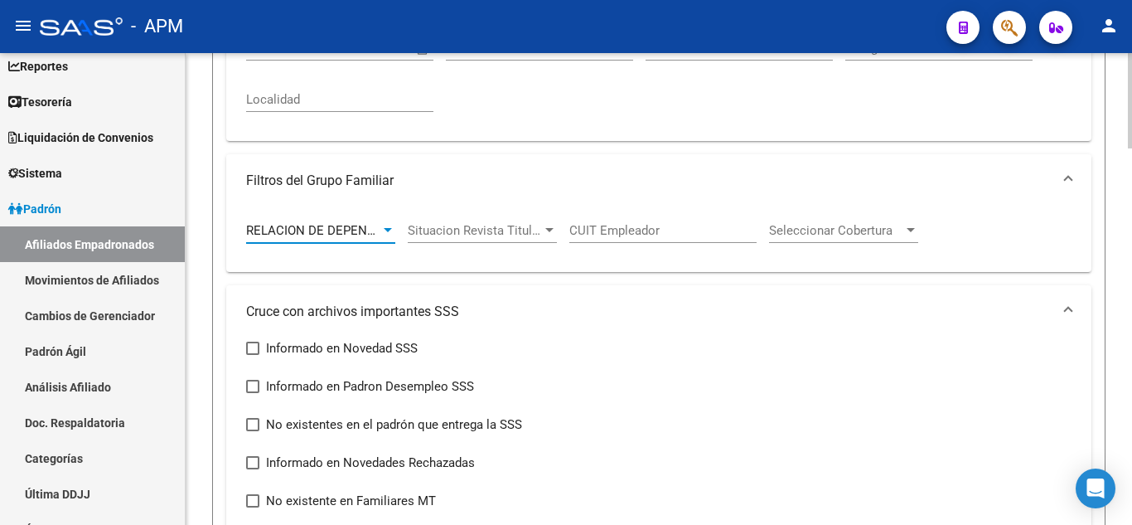
click at [287, 229] on span "RELACION DE DEPENDENCIA" at bounding box center [329, 230] width 166 height 15
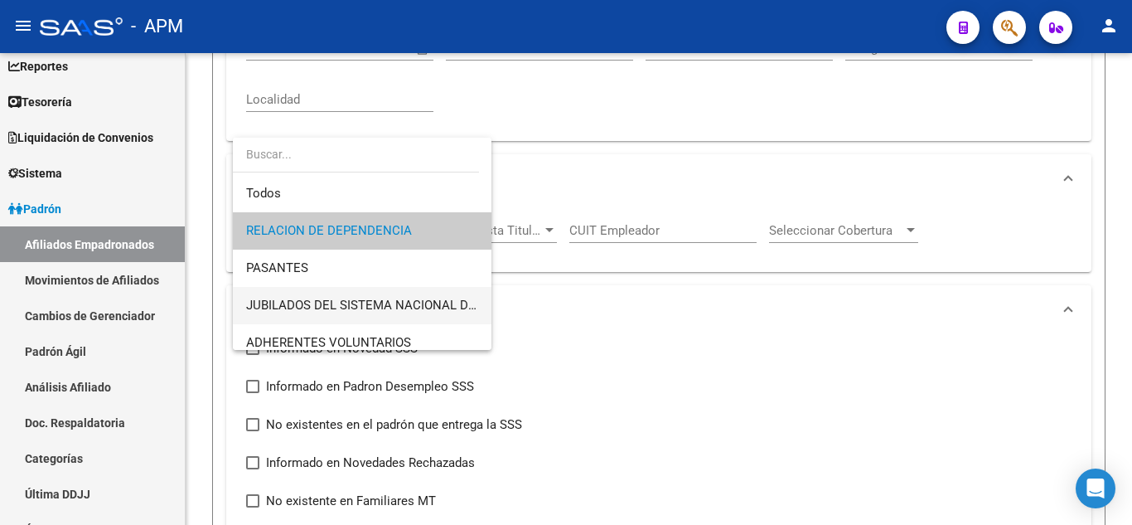
click at [352, 294] on span "JUBILADOS DEL SISTEMA NACIONAL DEL SEGURO DE SALUD" at bounding box center [362, 305] width 232 height 37
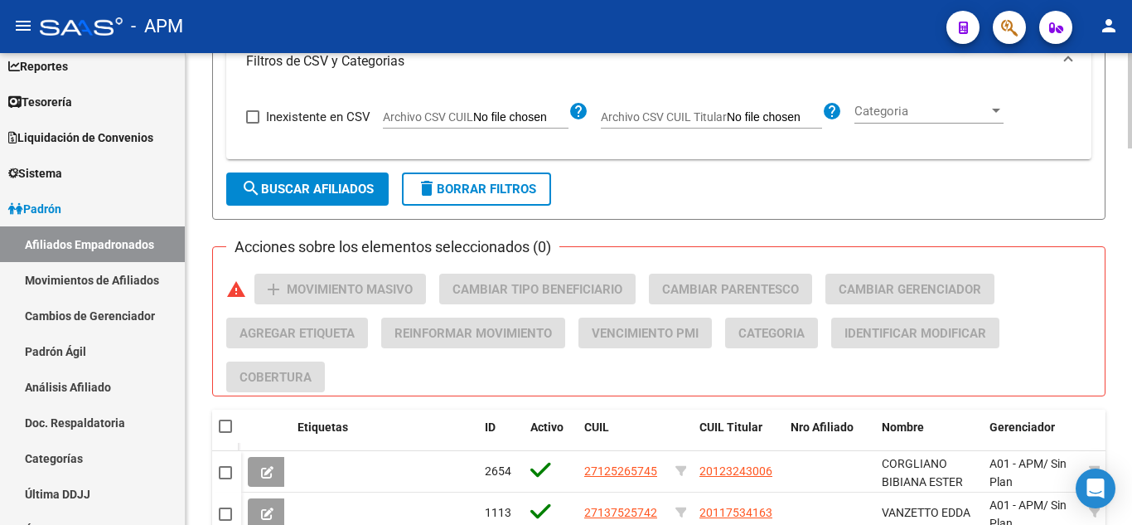
scroll to position [1274, 0]
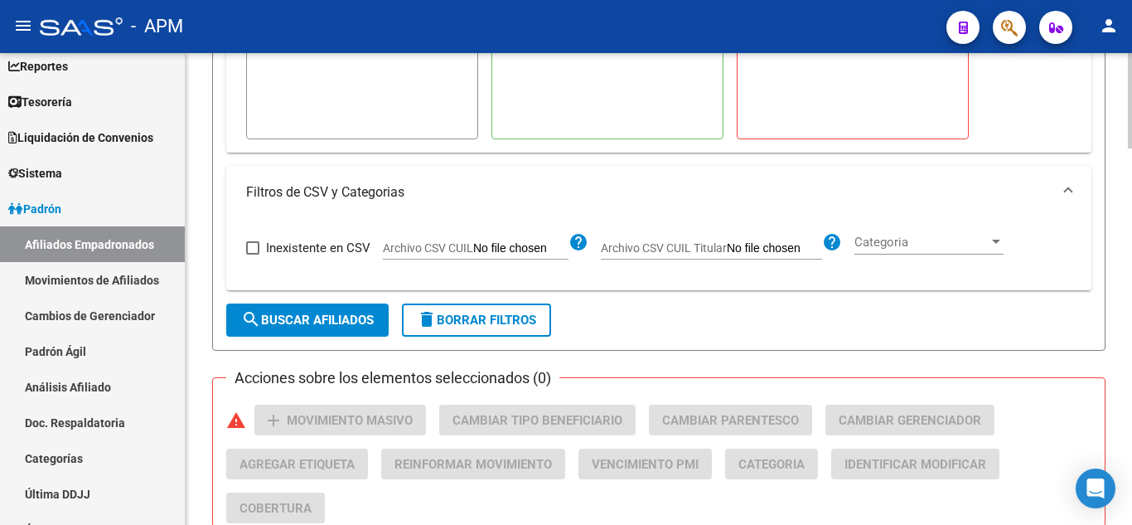
click at [313, 316] on span "search Buscar Afiliados" at bounding box center [307, 319] width 133 height 15
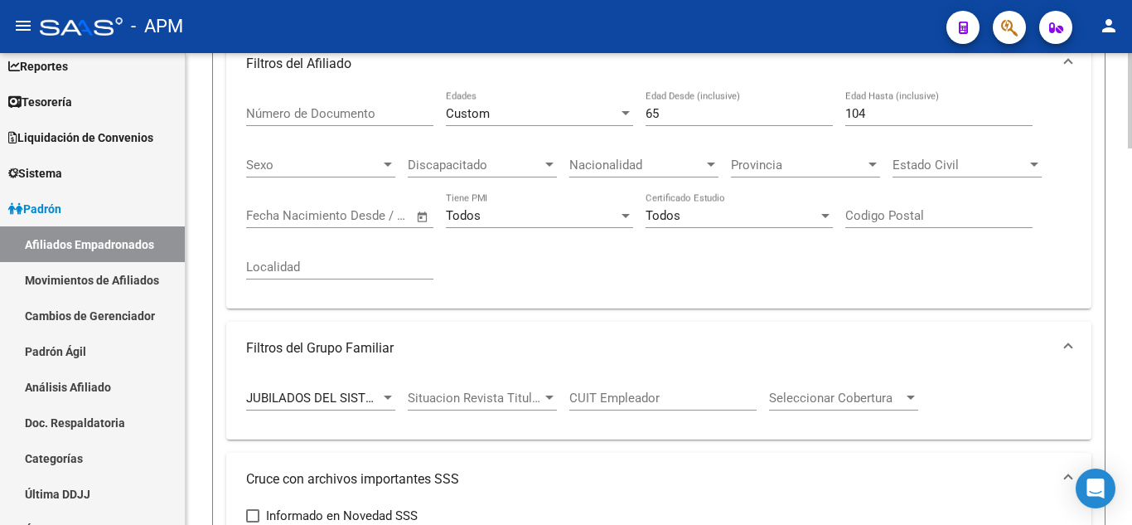
scroll to position [363, 0]
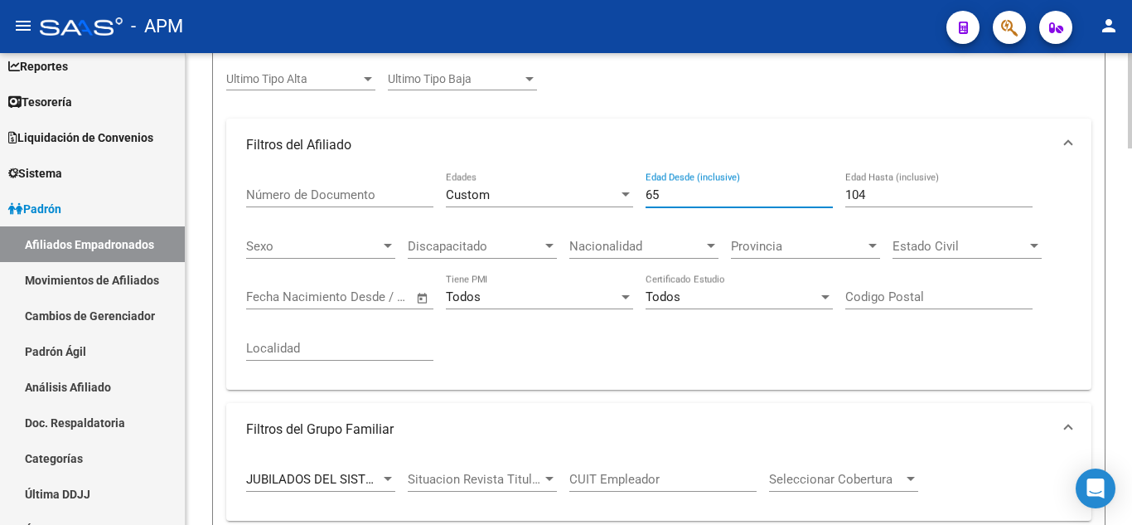
drag, startPoint x: 675, startPoint y: 197, endPoint x: 588, endPoint y: 173, distance: 91.1
click at [588, 173] on div "Número de Documento Custom Edades 65 Edad Desde (inclusive) 104 Edad Hasta (inc…" at bounding box center [658, 274] width 825 height 205
type input "61"
drag, startPoint x: 904, startPoint y: 197, endPoint x: 773, endPoint y: 202, distance: 131.0
click at [773, 202] on div "Número de Documento Custom Edades 61 Edad Desde (inclusive) 104 Edad Hasta (inc…" at bounding box center [658, 274] width 825 height 205
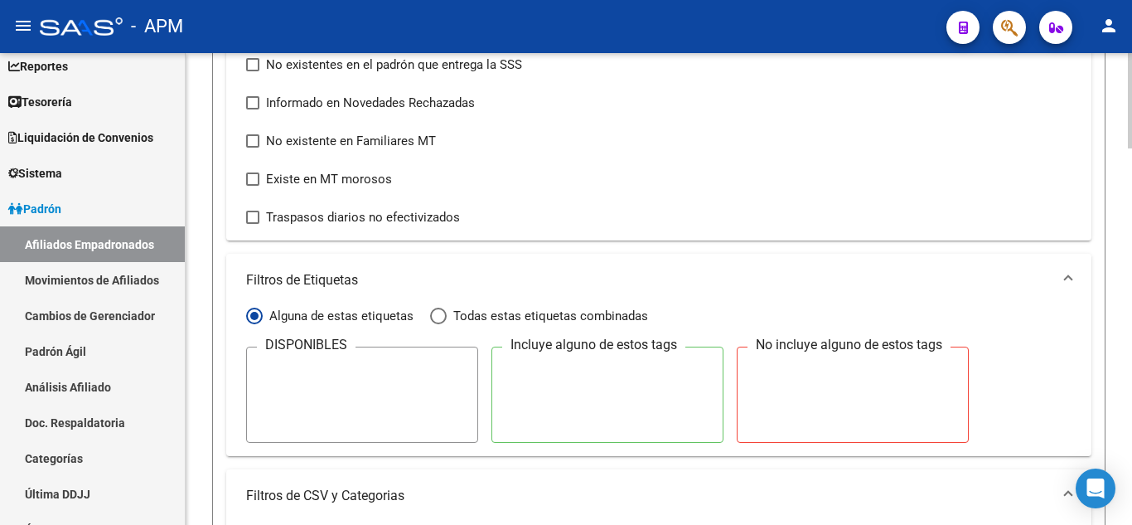
scroll to position [1192, 0]
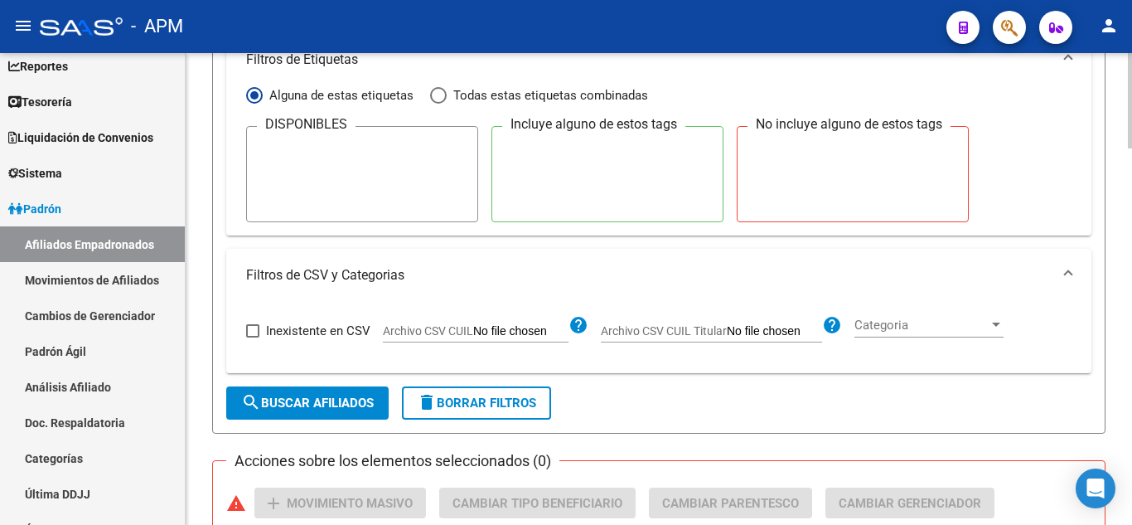
type input "63"
click at [296, 408] on span "search Buscar Afiliados" at bounding box center [307, 402] width 133 height 15
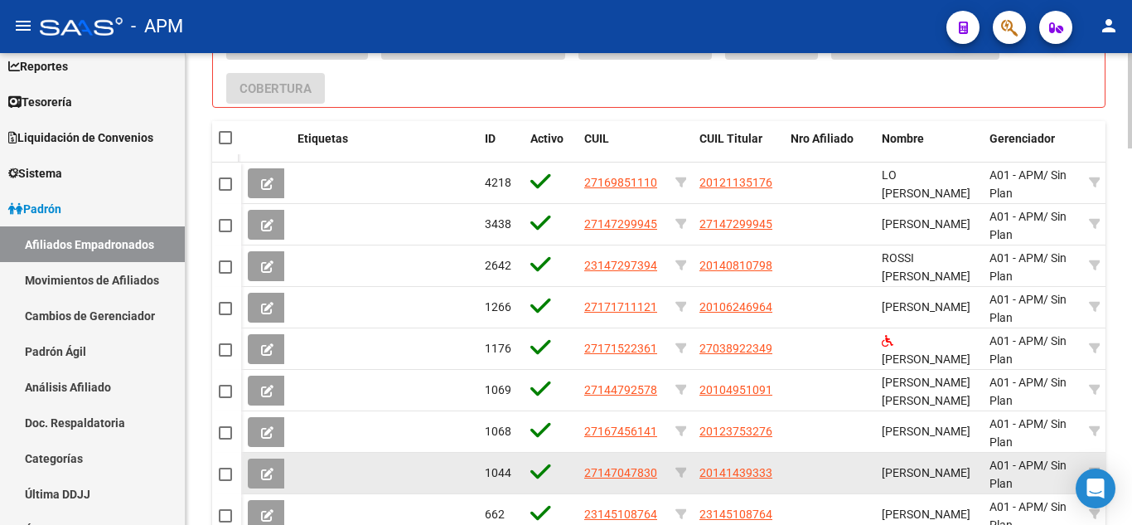
scroll to position [1440, 0]
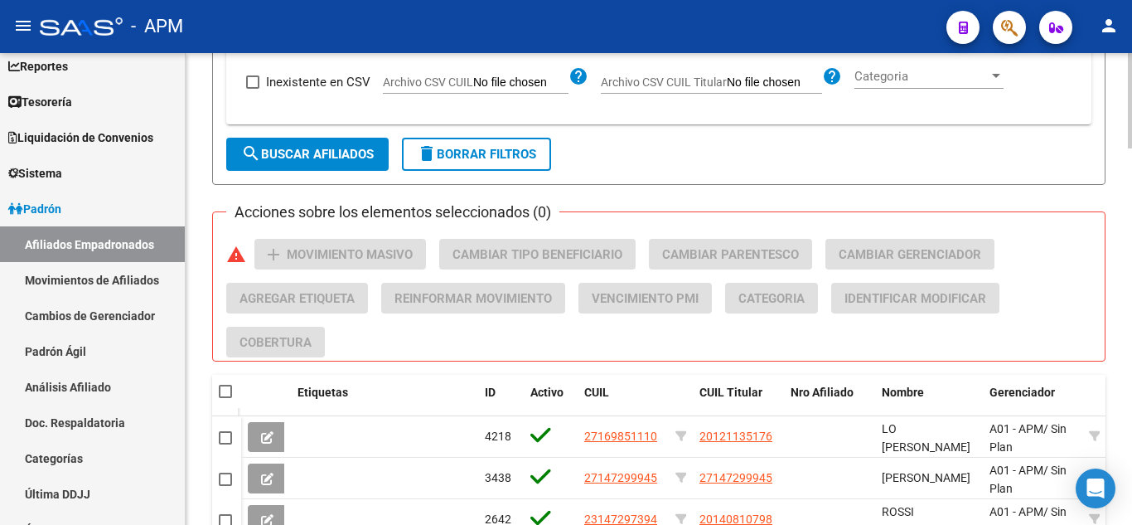
click at [352, 161] on span "search Buscar Afiliados" at bounding box center [307, 154] width 133 height 15
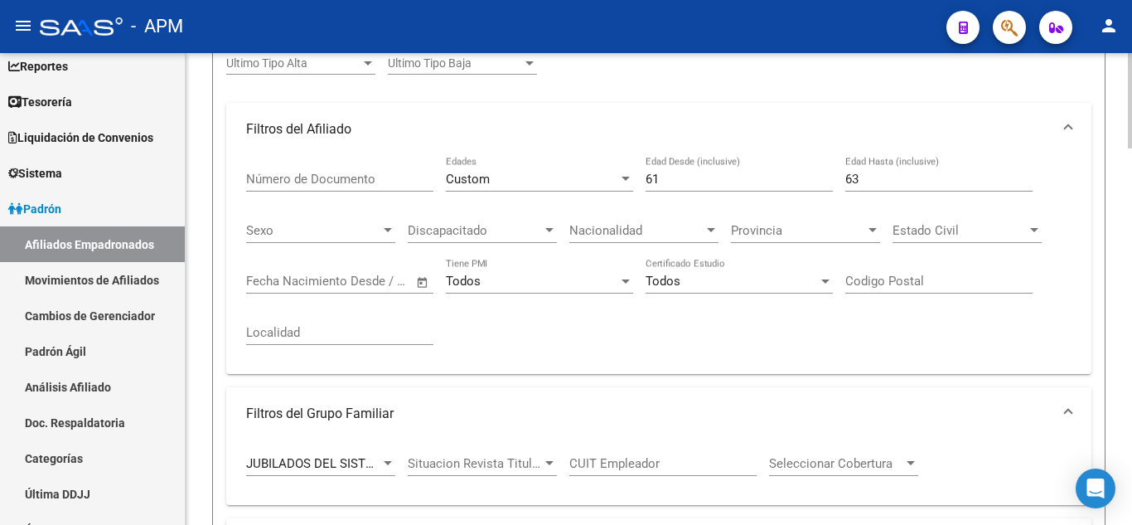
scroll to position [363, 0]
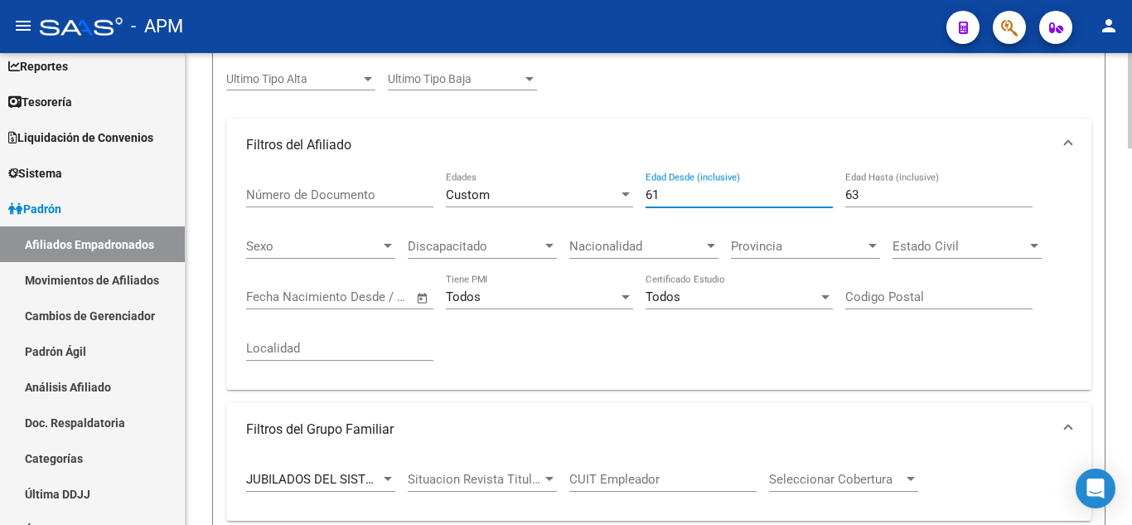
drag, startPoint x: 678, startPoint y: 190, endPoint x: 622, endPoint y: 191, distance: 55.5
click at [622, 191] on div "Número de Documento Custom Edades 61 Edad Desde (inclusive) 63 Edad Hasta (incl…" at bounding box center [658, 274] width 825 height 205
type input "56"
drag, startPoint x: 868, startPoint y: 196, endPoint x: 838, endPoint y: 194, distance: 30.8
click at [838, 194] on div "Número de Documento Custom Edades 56 Edad Desde (inclusive) 63 Edad Hasta (incl…" at bounding box center [658, 274] width 825 height 205
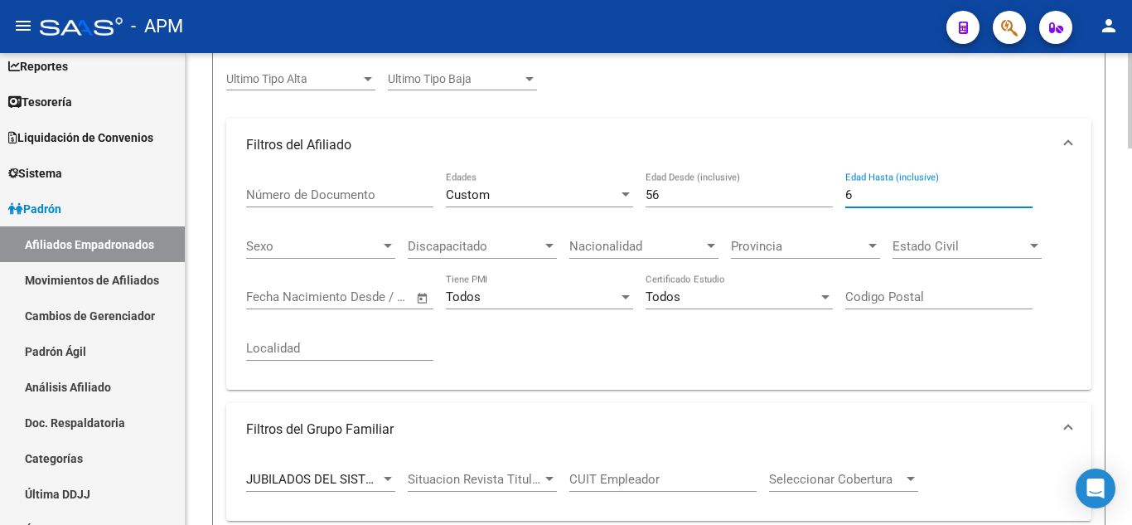
type input "60"
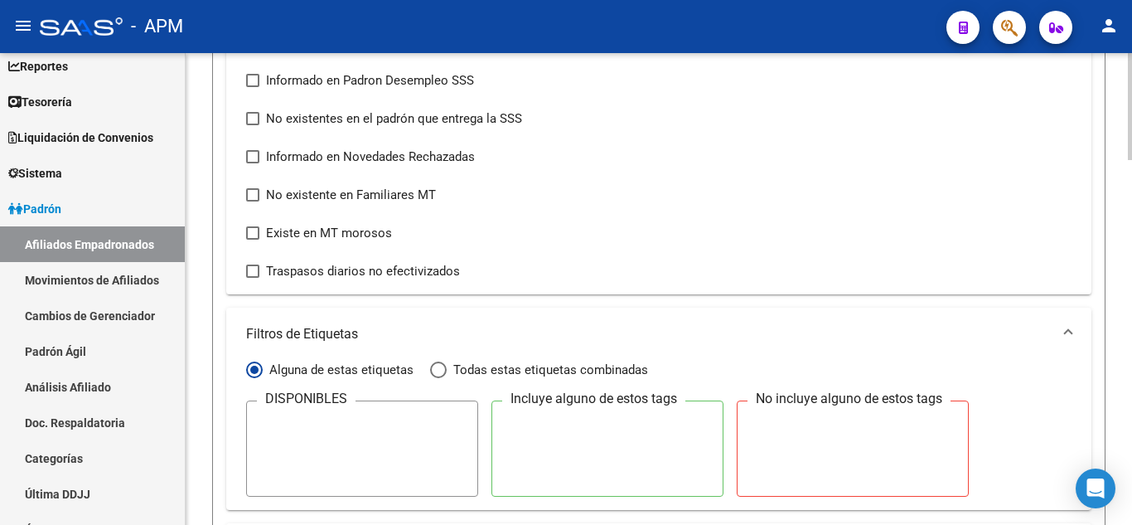
scroll to position [1192, 0]
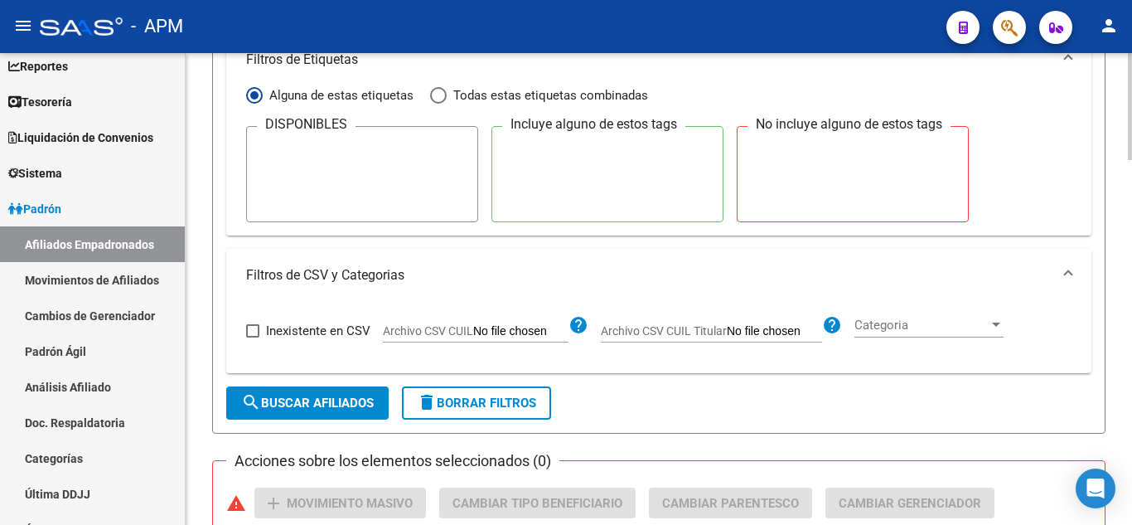
type input "60"
drag, startPoint x: 354, startPoint y: 404, endPoint x: 387, endPoint y: 408, distance: 33.3
click at [351, 402] on span "search Buscar Afiliados" at bounding box center [307, 402] width 133 height 15
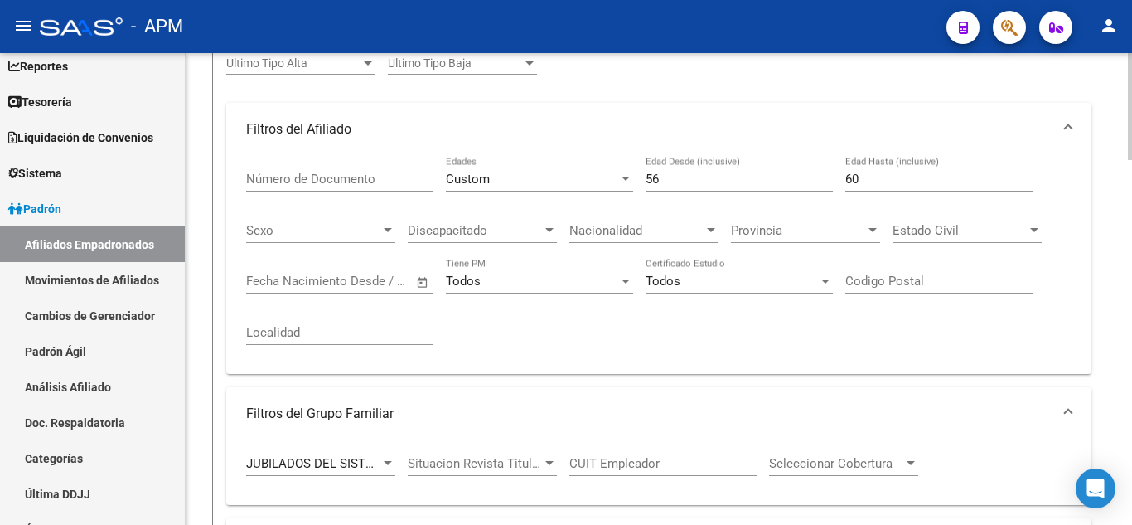
scroll to position [280, 0]
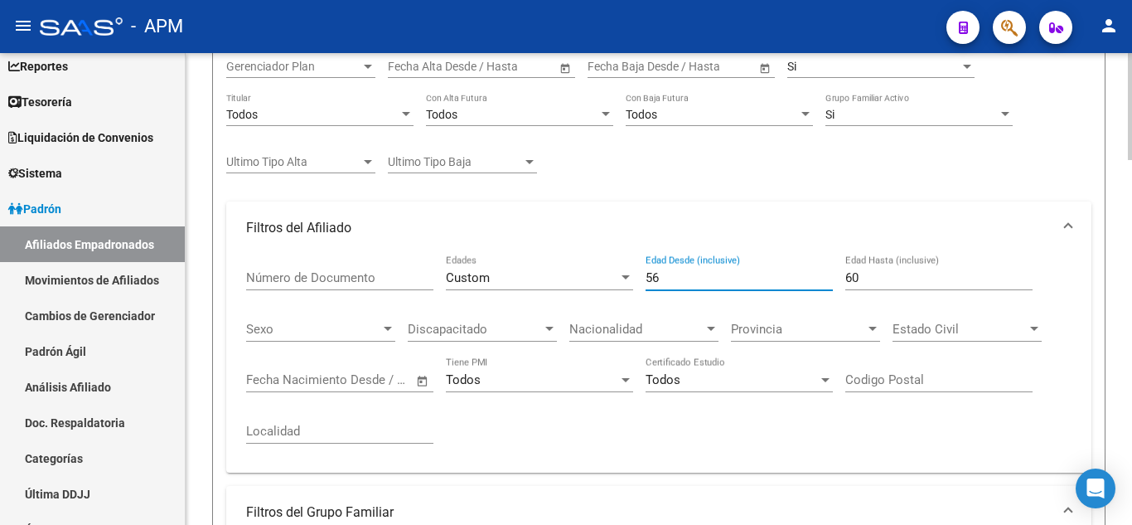
drag, startPoint x: 672, startPoint y: 282, endPoint x: 639, endPoint y: 278, distance: 33.3
click at [639, 278] on div "Número de Documento Custom Edades 56 Edad Desde (inclusive) 60 Edad Hasta (incl…" at bounding box center [658, 356] width 825 height 205
type input "50"
click at [863, 285] on div "60 Edad Hasta (inclusive)" at bounding box center [938, 272] width 187 height 36
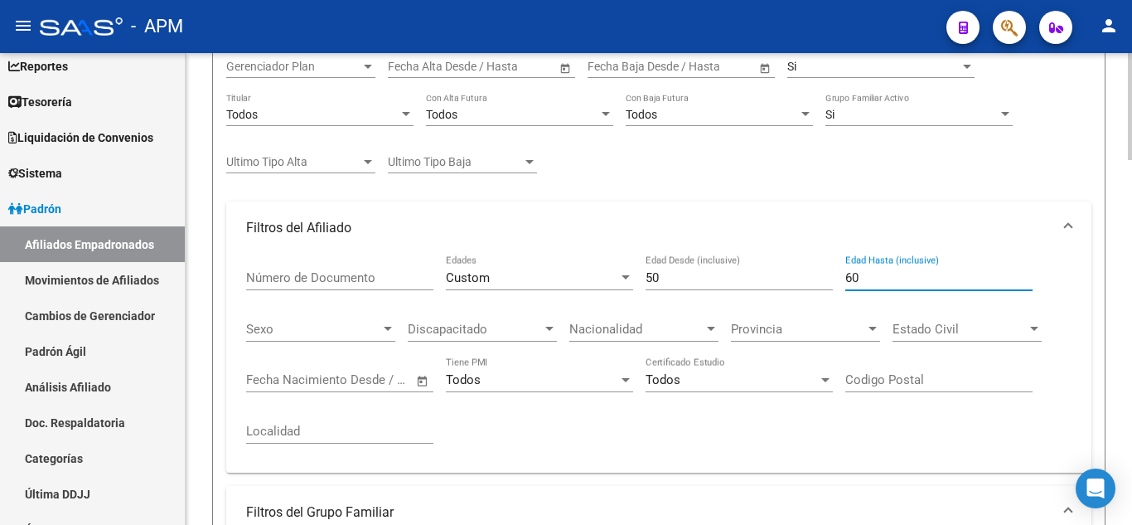
drag, startPoint x: 873, startPoint y: 281, endPoint x: 823, endPoint y: 279, distance: 50.6
click at [823, 279] on div "Número de Documento Custom Edades 50 Edad Desde (inclusive) 60 Edad Hasta (incl…" at bounding box center [658, 356] width 825 height 205
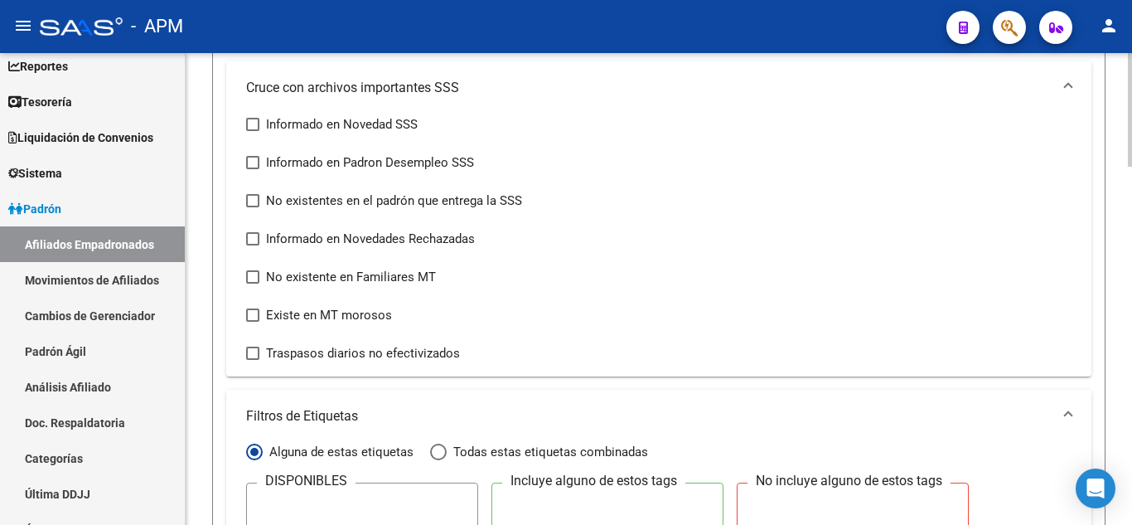
scroll to position [1192, 0]
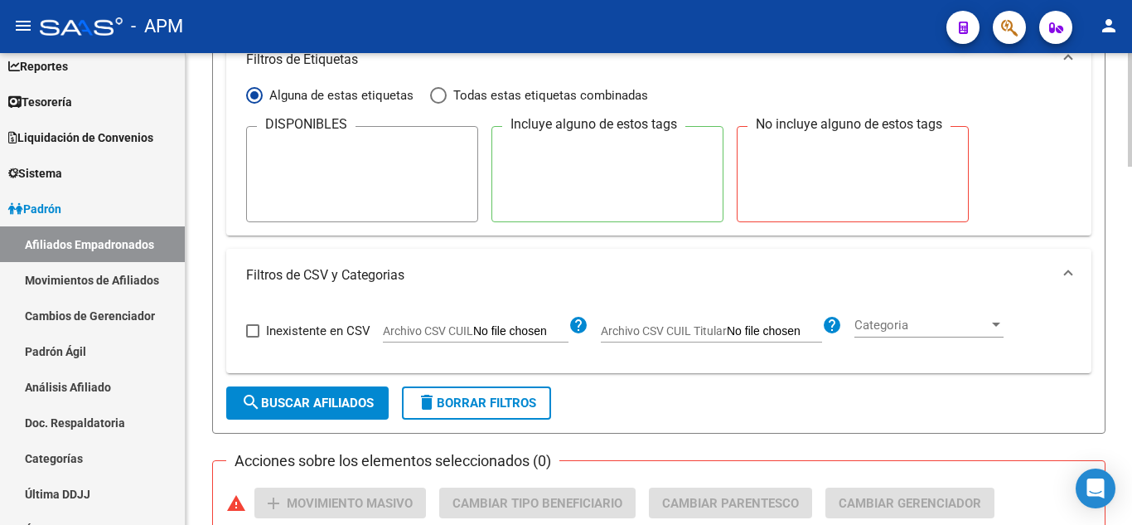
type input "55"
click at [342, 403] on span "search Buscar Afiliados" at bounding box center [307, 402] width 133 height 15
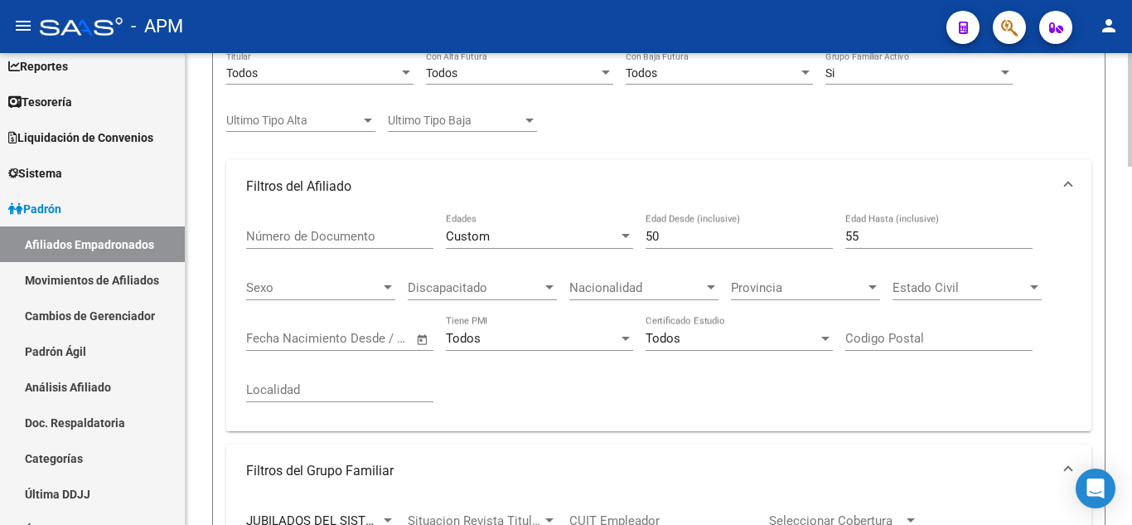
scroll to position [239, 0]
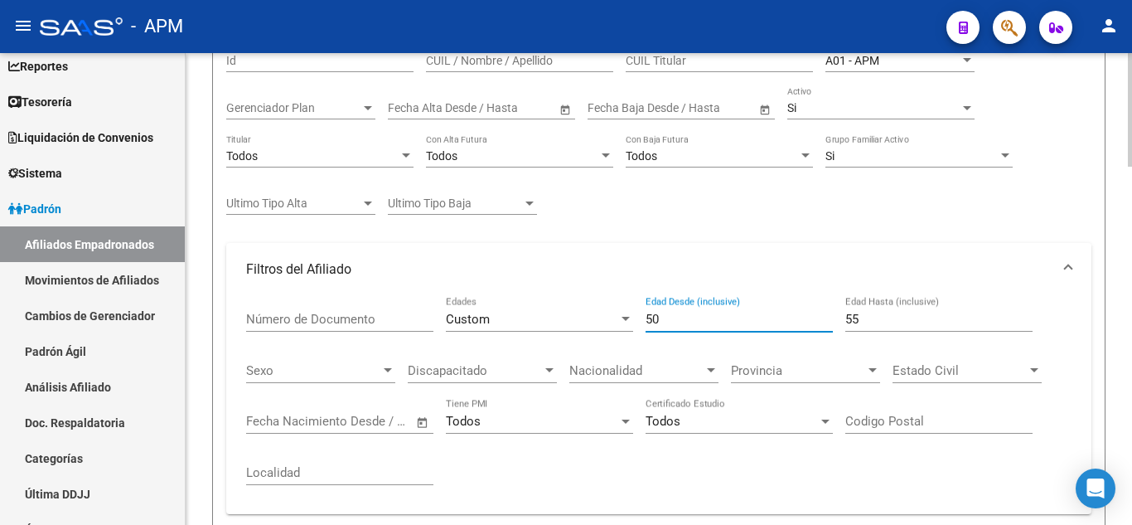
drag, startPoint x: 677, startPoint y: 319, endPoint x: 638, endPoint y: 322, distance: 39.0
click at [638, 322] on div "Número de Documento Custom Edades 50 Edad Desde (inclusive) 55 Edad Hasta (incl…" at bounding box center [658, 398] width 825 height 205
type input "0"
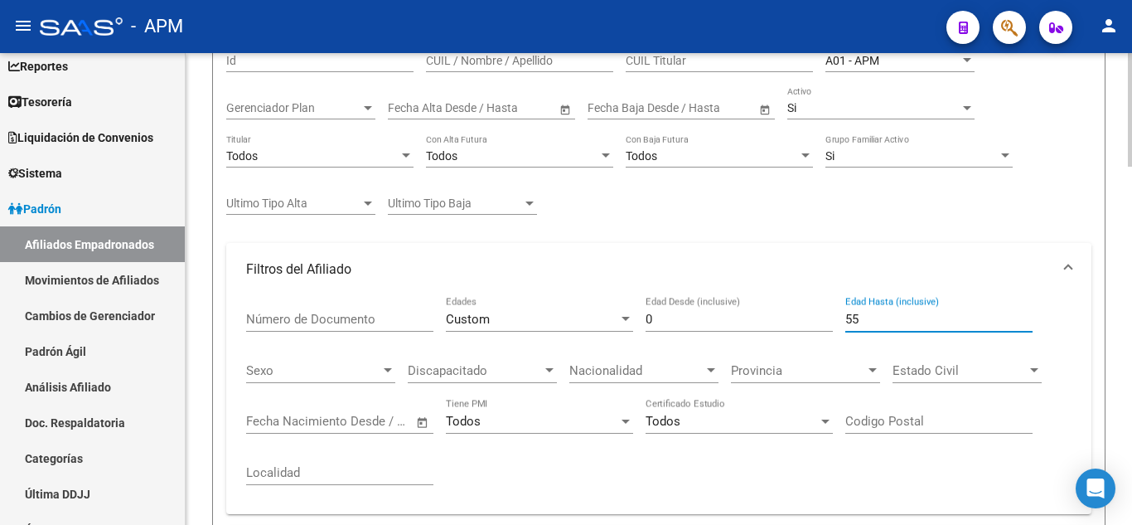
drag, startPoint x: 871, startPoint y: 326, endPoint x: 829, endPoint y: 326, distance: 42.3
click at [829, 326] on div "Número de Documento Custom Edades 0 Edad Desde (inclusive) 55 Edad Hasta (inclu…" at bounding box center [658, 398] width 825 height 205
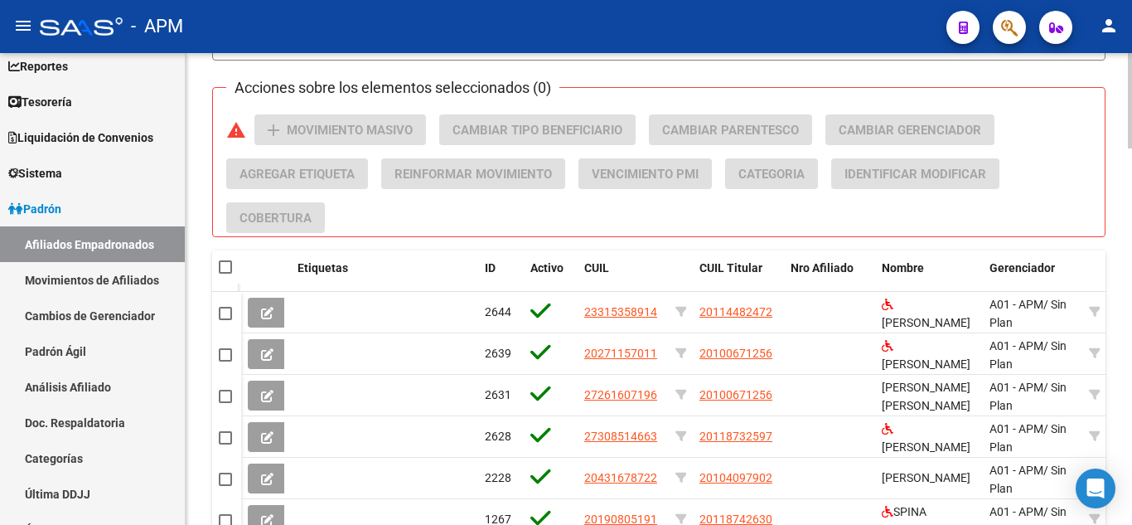
scroll to position [1399, 0]
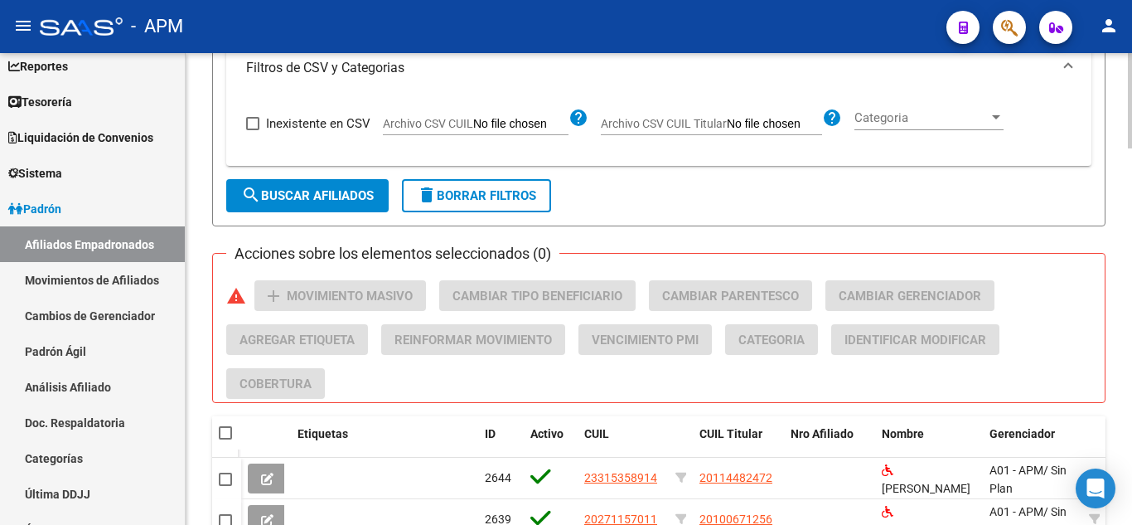
type input "49"
click at [321, 199] on span "search Buscar Afiliados" at bounding box center [307, 195] width 133 height 15
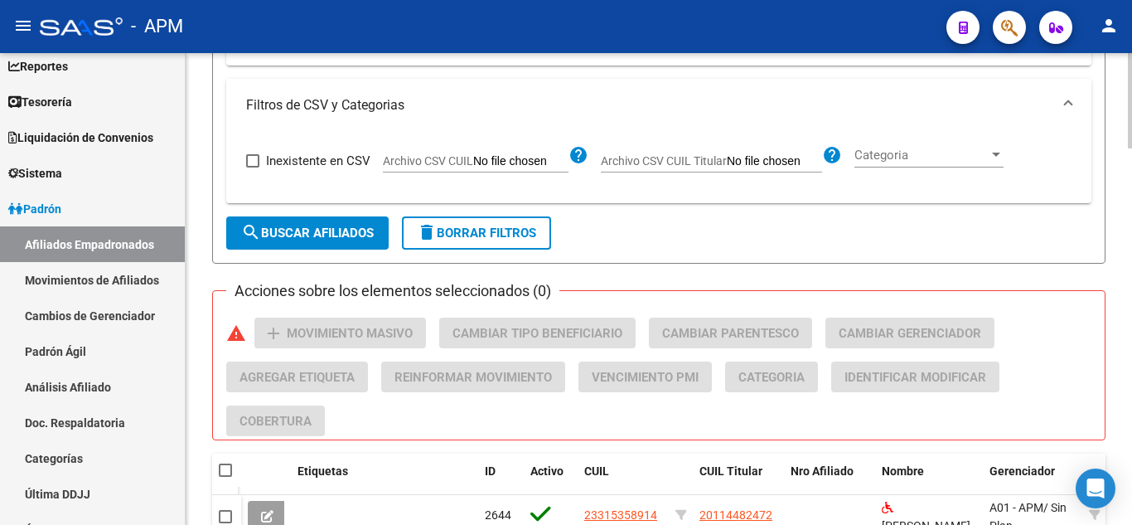
scroll to position [1326, 0]
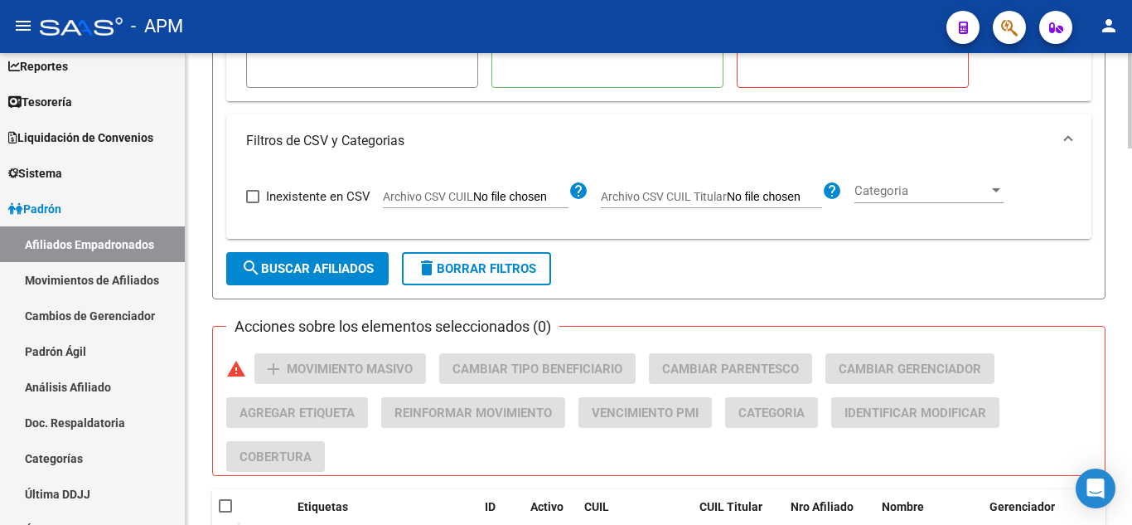
click at [278, 254] on button "search Buscar Afiliados" at bounding box center [307, 268] width 162 height 33
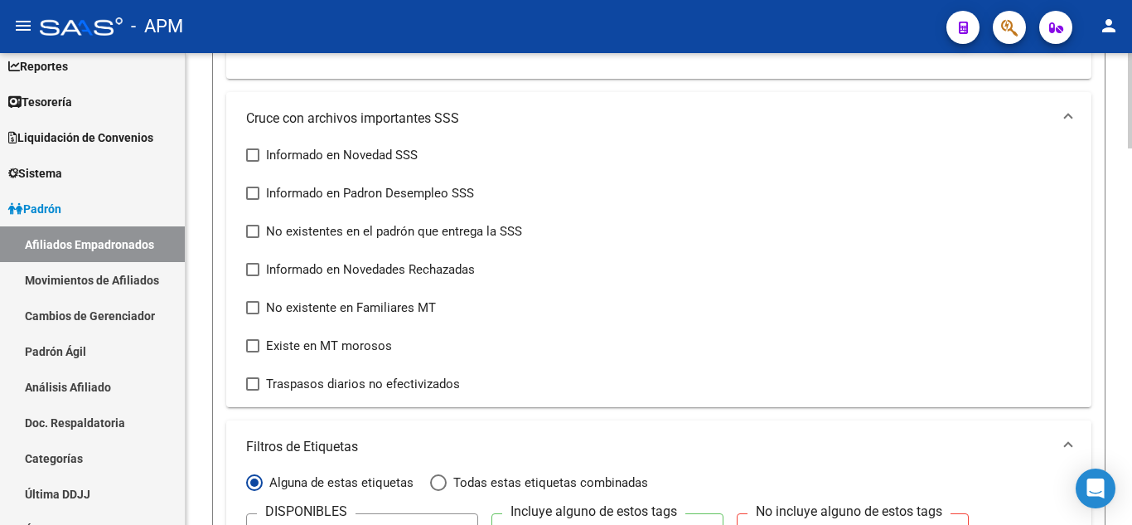
scroll to position [529, 0]
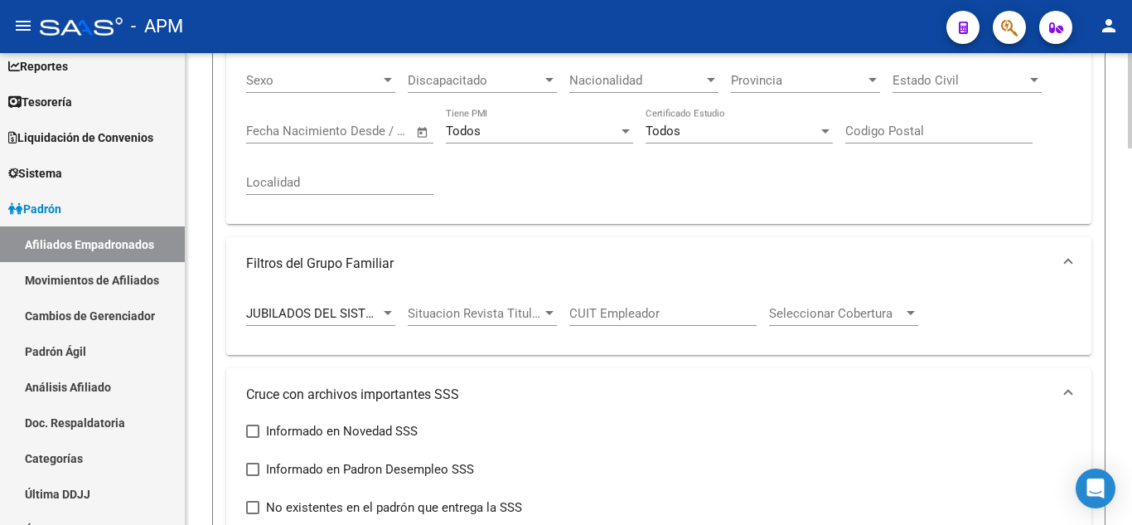
click at [378, 309] on span "JUBILADOS DEL SISTEMA NACIONAL DEL SEGURO DE SALUD" at bounding box center [420, 313] width 348 height 15
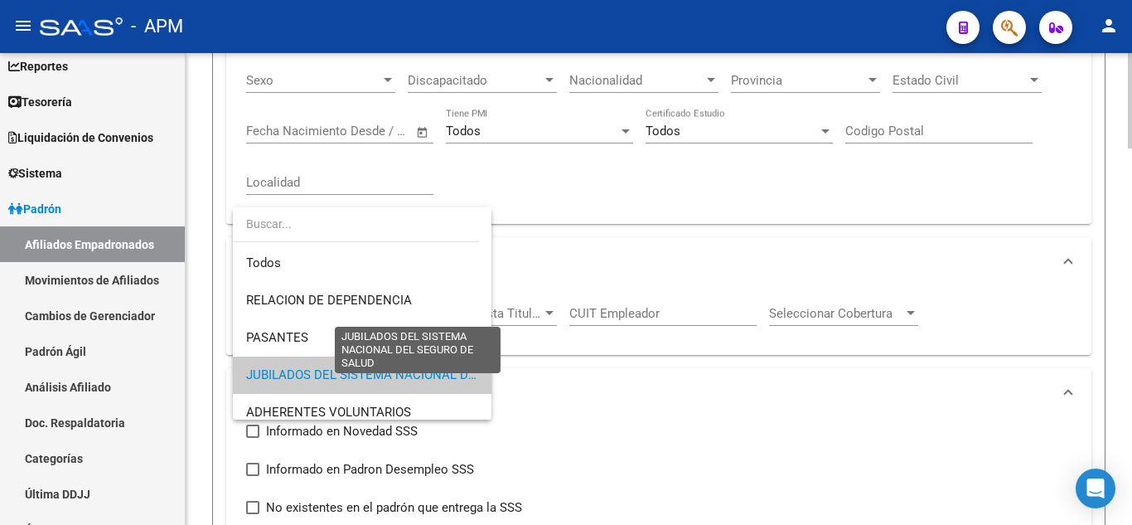
scroll to position [62, 0]
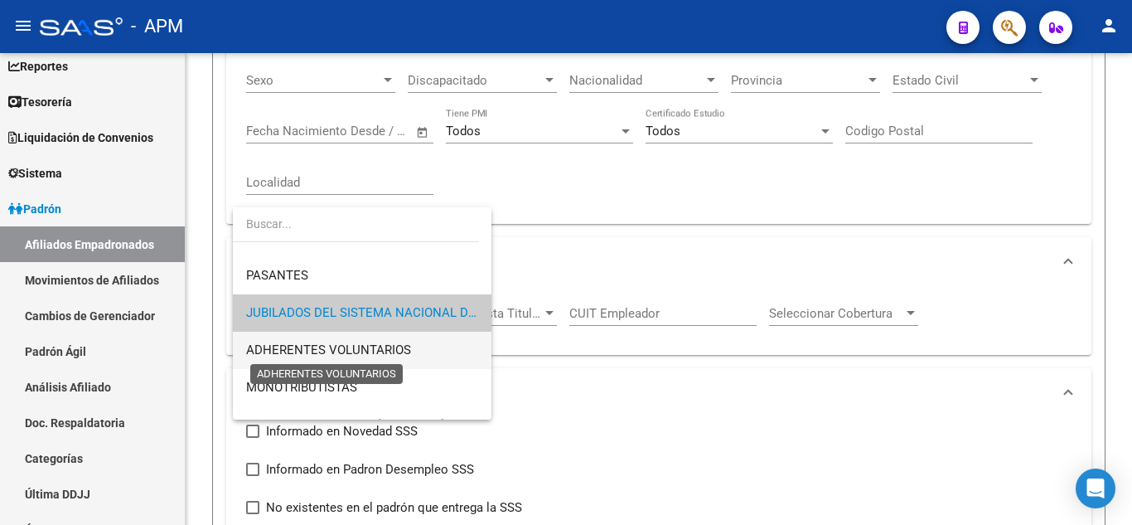
click at [325, 344] on span "ADHERENTES VOLUNTARIOS" at bounding box center [328, 349] width 165 height 15
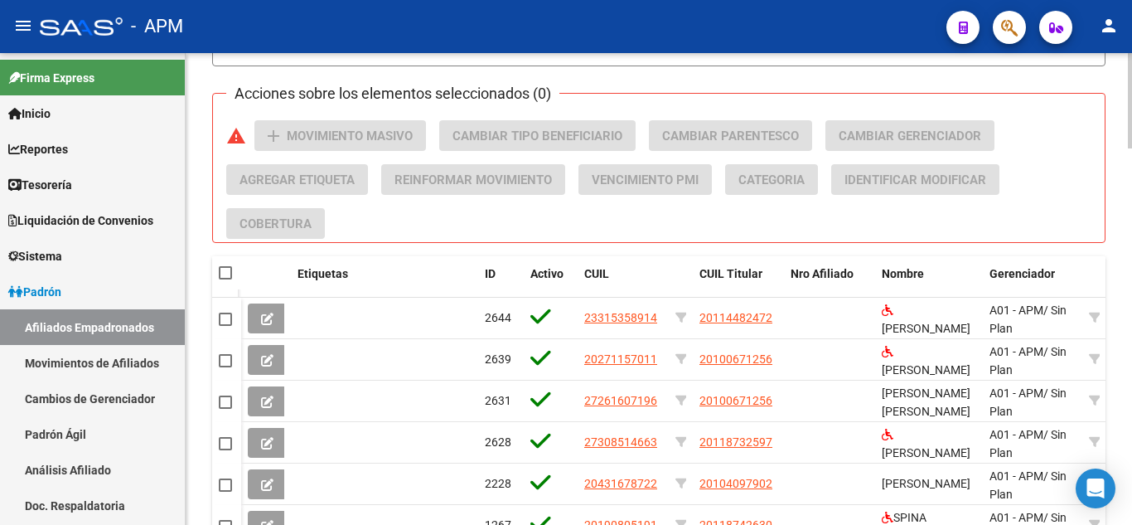
scroll to position [1440, 0]
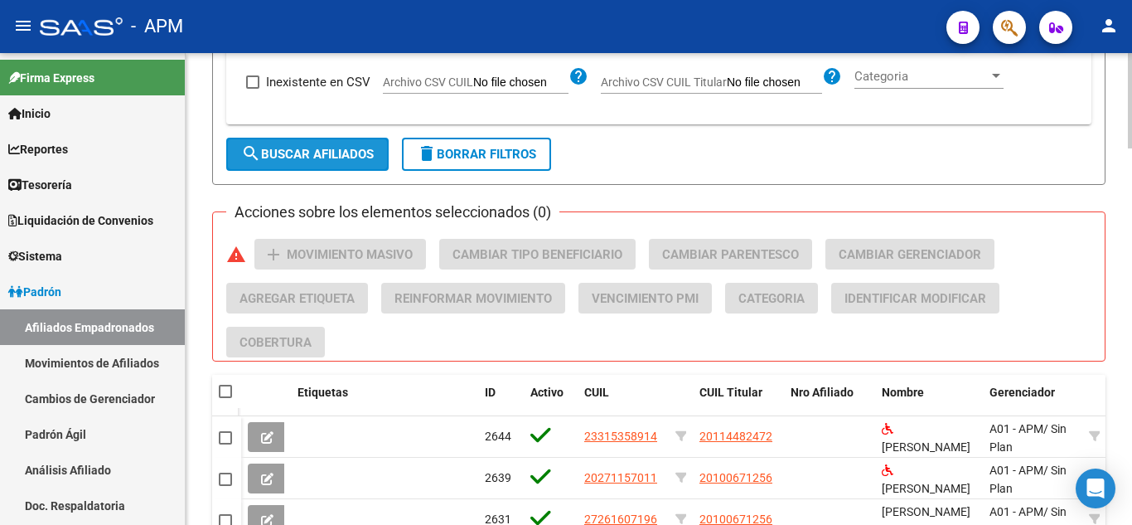
click at [292, 150] on span "search Buscar Afiliados" at bounding box center [307, 154] width 133 height 15
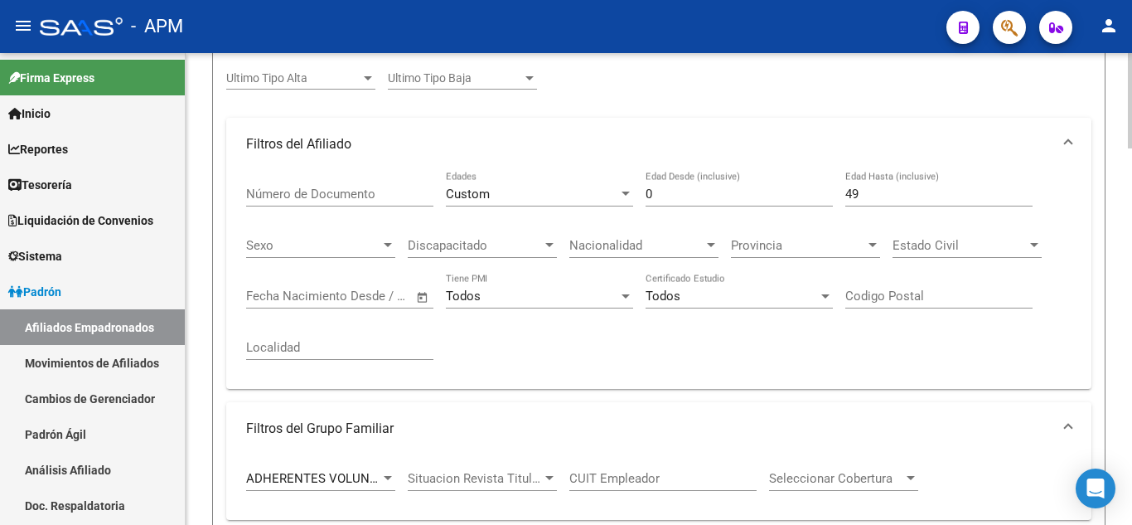
scroll to position [363, 0]
drag, startPoint x: 701, startPoint y: 206, endPoint x: 689, endPoint y: 201, distance: 13.4
click at [689, 201] on div "0 Edad Desde (inclusive)" at bounding box center [739, 190] width 187 height 36
drag, startPoint x: 682, startPoint y: 196, endPoint x: 622, endPoint y: 186, distance: 60.6
click at [622, 186] on div "Número de Documento Custom Edades 0 Edad Desde (inclusive) 49 Edad Hasta (inclu…" at bounding box center [658, 274] width 825 height 205
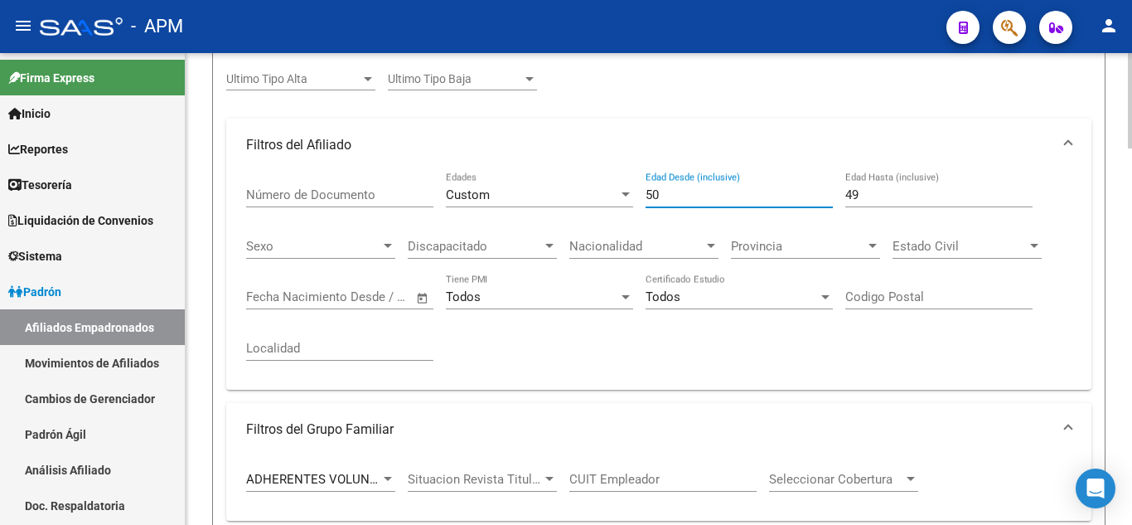
type input "50"
drag, startPoint x: 873, startPoint y: 199, endPoint x: 810, endPoint y: 181, distance: 64.5
click at [810, 181] on div "Número de Documento Custom Edades 50 Edad Desde (inclusive) 49 Edad Hasta (incl…" at bounding box center [658, 274] width 825 height 205
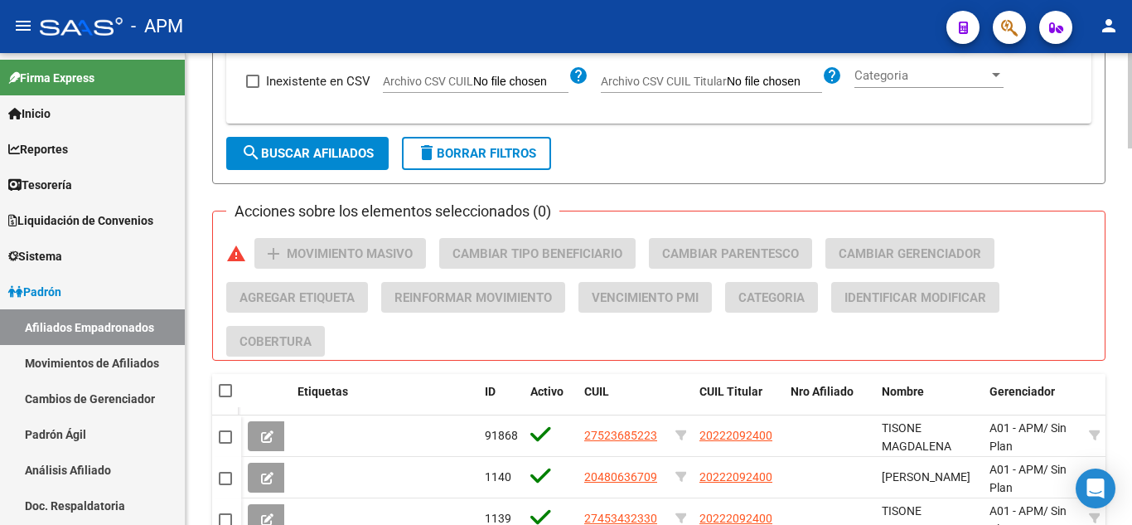
scroll to position [1440, 0]
type input "55"
click at [332, 151] on span "search Buscar Afiliados" at bounding box center [307, 154] width 133 height 15
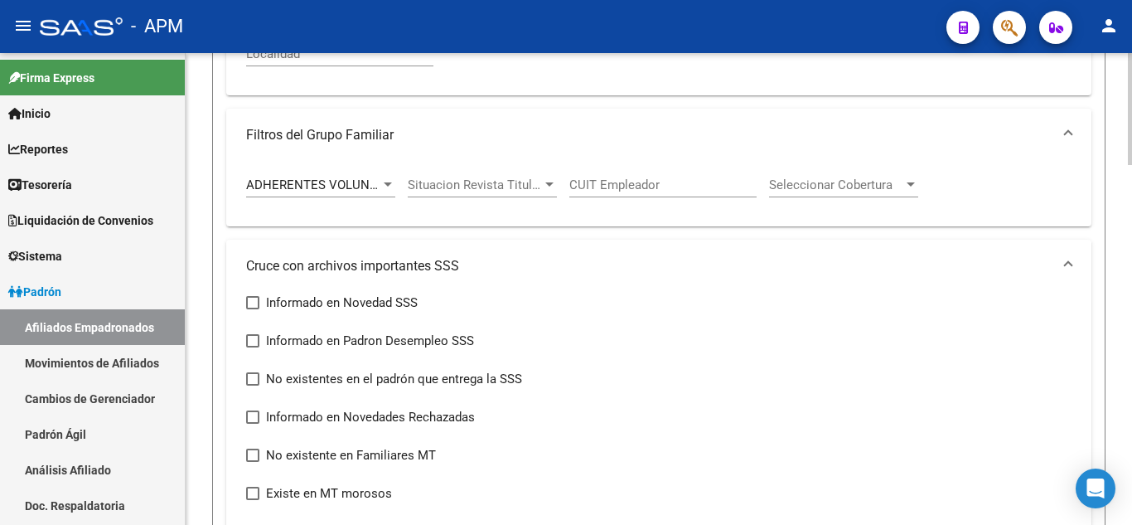
scroll to position [446, 0]
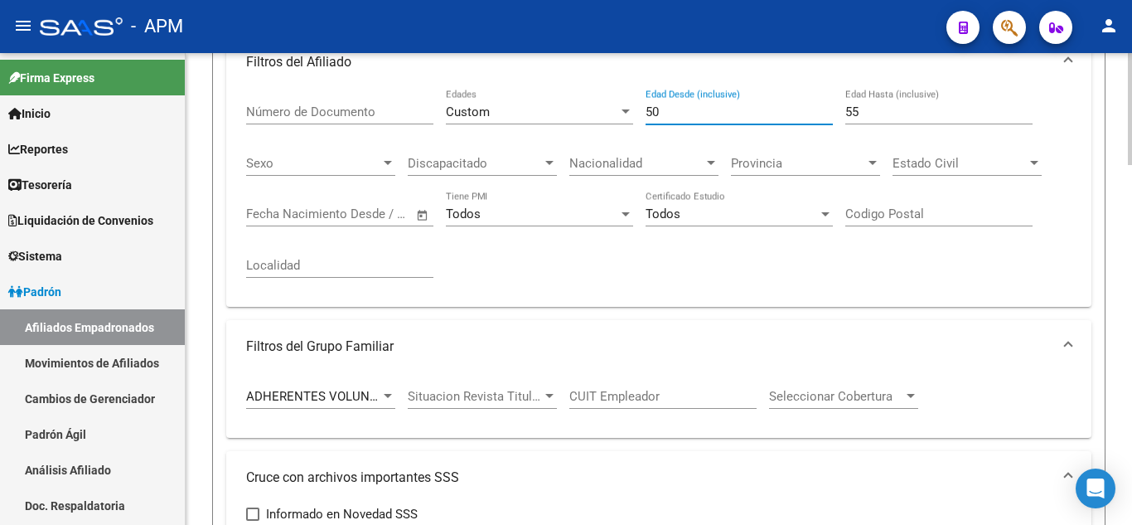
drag, startPoint x: 682, startPoint y: 104, endPoint x: 626, endPoint y: 99, distance: 55.7
click at [626, 99] on div "Número de Documento Custom Edades 50 Edad Desde (inclusive) 55 Edad Hasta (incl…" at bounding box center [658, 191] width 825 height 205
type input "56"
click at [865, 102] on div "55 Edad Hasta (inclusive)" at bounding box center [938, 107] width 187 height 36
type input "5"
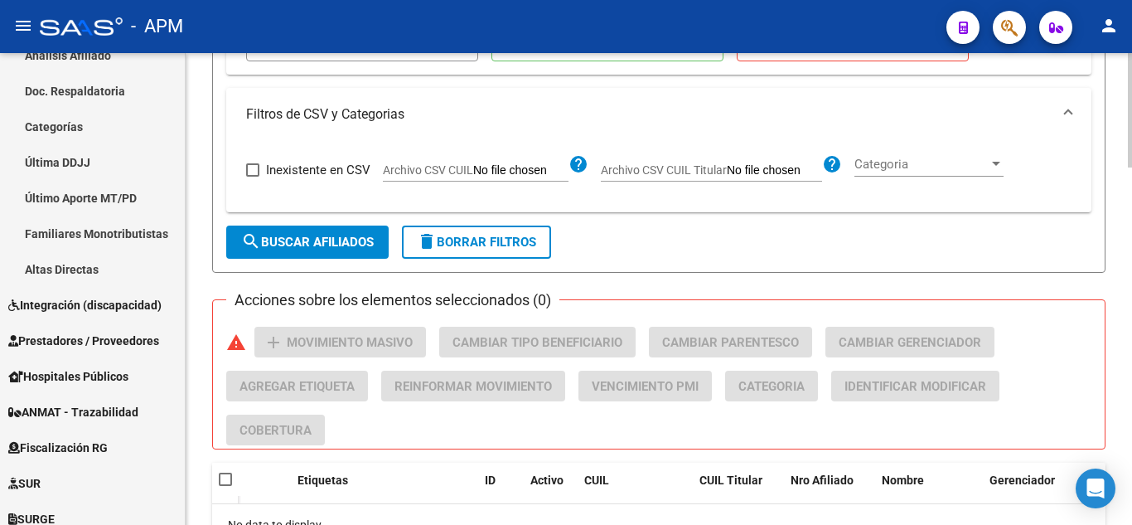
scroll to position [1357, 0]
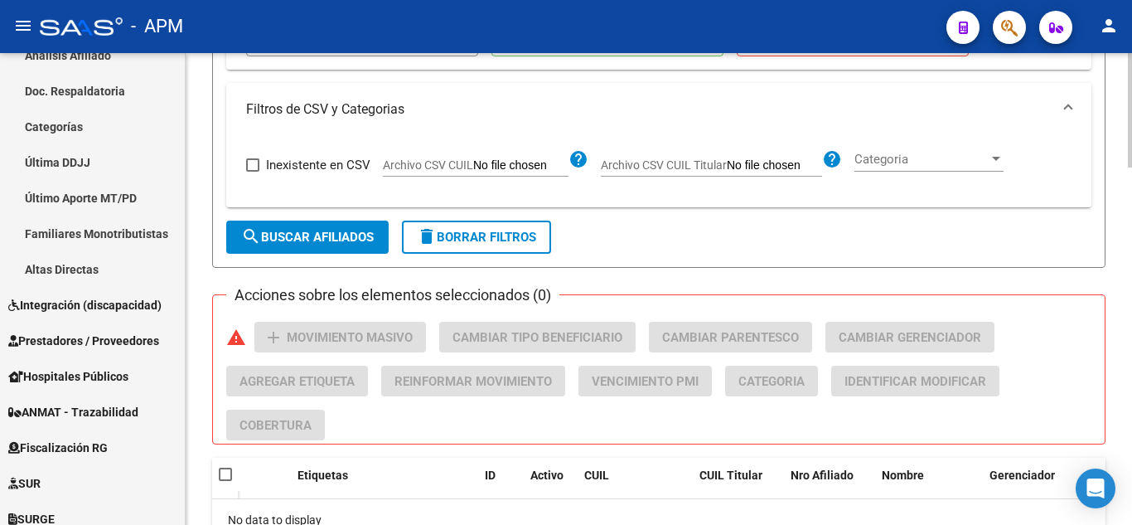
type input "60"
drag, startPoint x: 328, startPoint y: 230, endPoint x: 329, endPoint y: 243, distance: 13.3
click at [328, 230] on span "search Buscar Afiliados" at bounding box center [307, 237] width 133 height 15
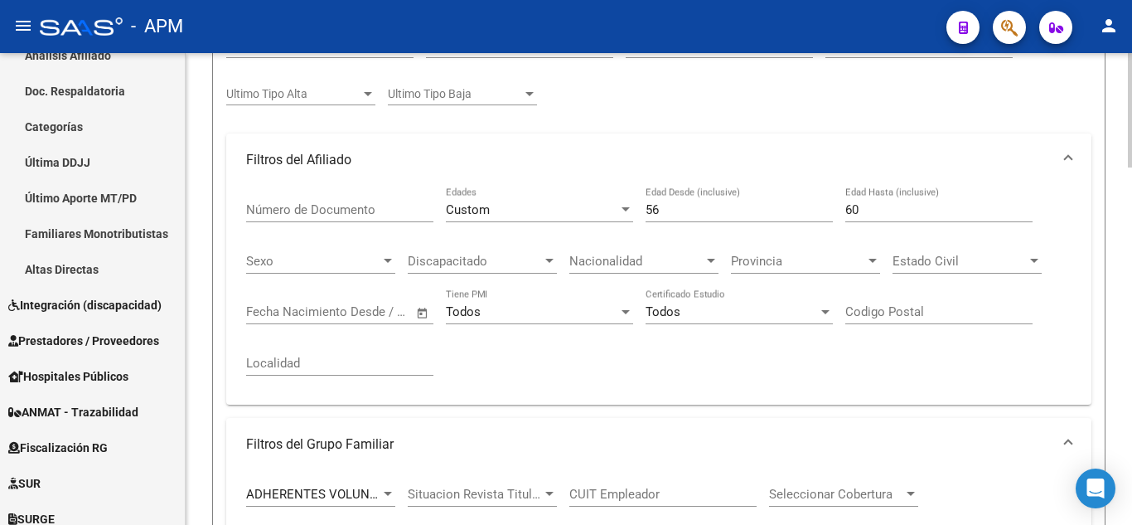
scroll to position [309, 0]
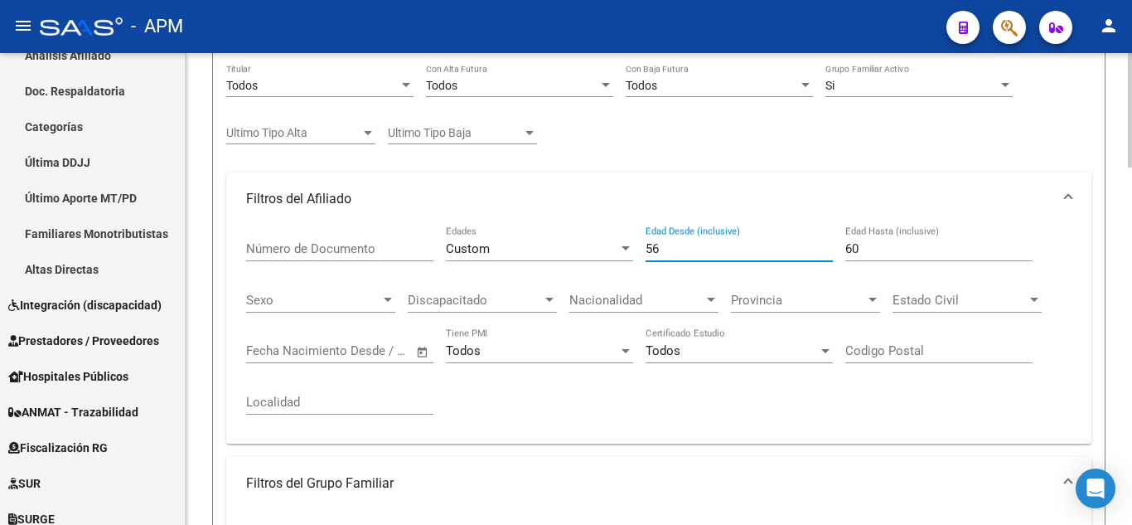
drag, startPoint x: 688, startPoint y: 246, endPoint x: 533, endPoint y: 243, distance: 155.0
click at [533, 243] on div "Número de Documento Custom Edades 56 Edad Desde (inclusive) 60 Edad Hasta (incl…" at bounding box center [658, 327] width 825 height 205
type input "61"
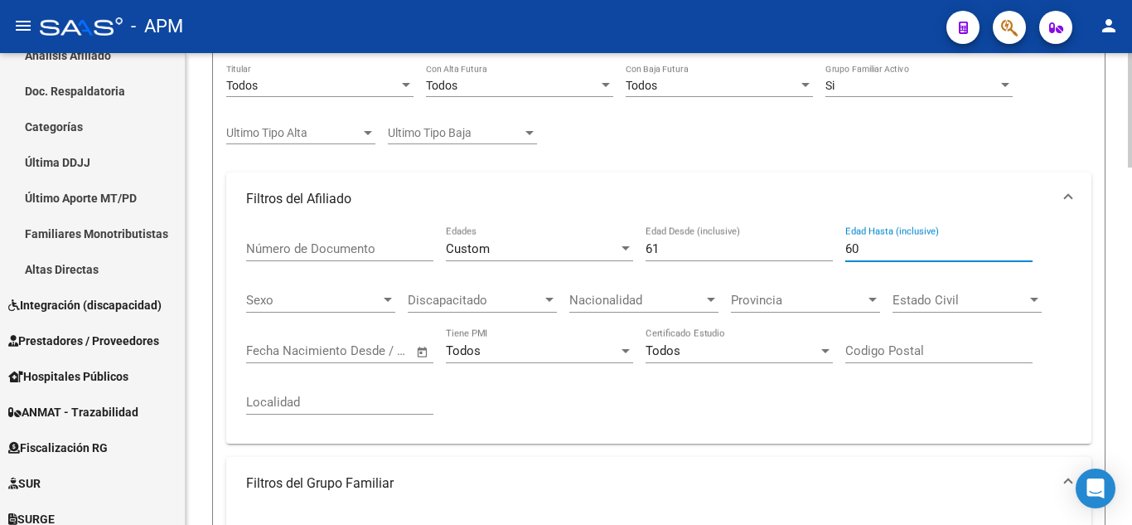
drag, startPoint x: 878, startPoint y: 251, endPoint x: 781, endPoint y: 240, distance: 96.7
click at [781, 240] on div "Número de Documento Custom Edades 61 Edad Desde (inclusive) 60 Edad Hasta (incl…" at bounding box center [658, 327] width 825 height 205
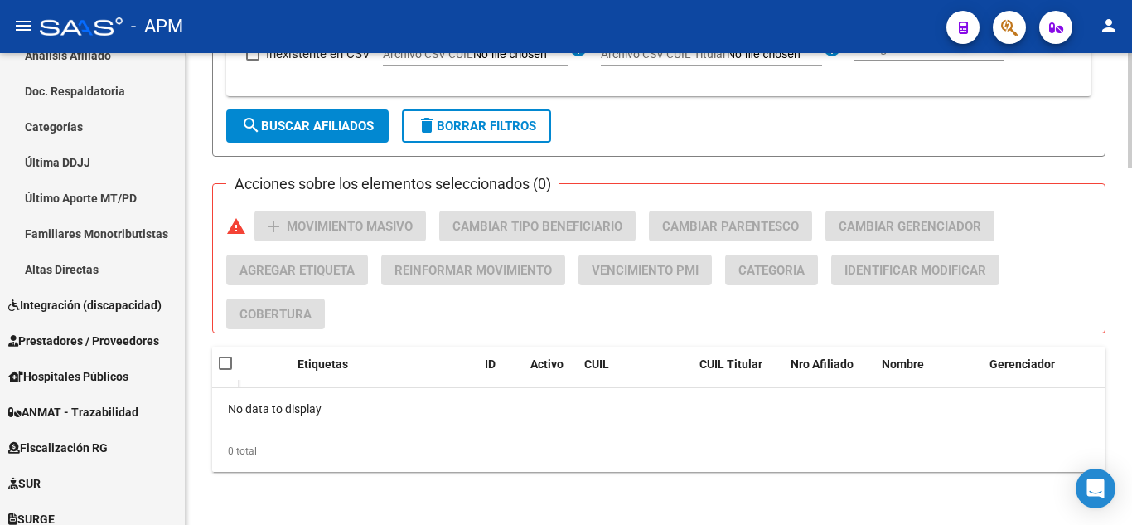
type input "64"
click at [341, 121] on span "search Buscar Afiliados" at bounding box center [307, 125] width 133 height 15
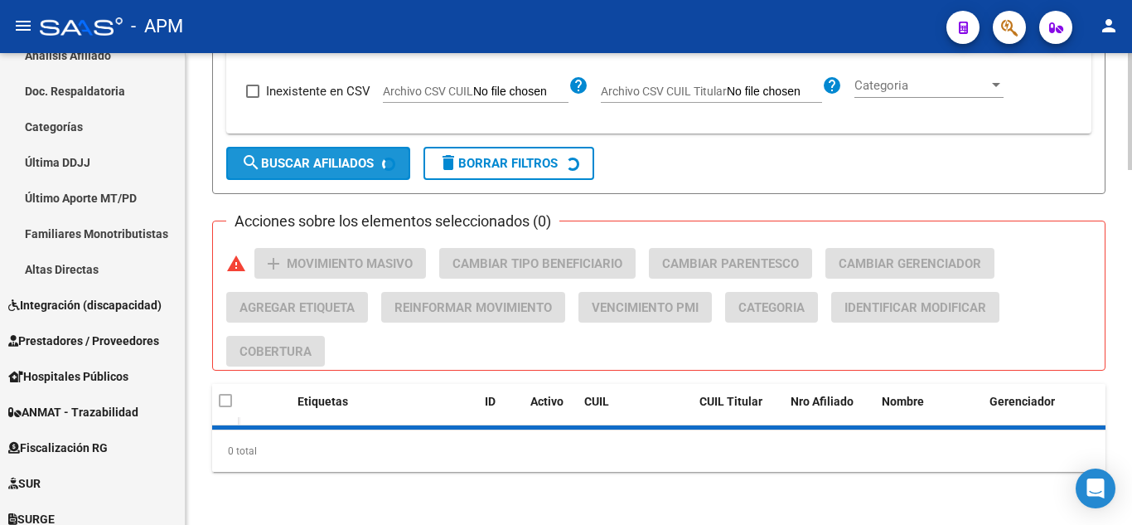
scroll to position [1469, 0]
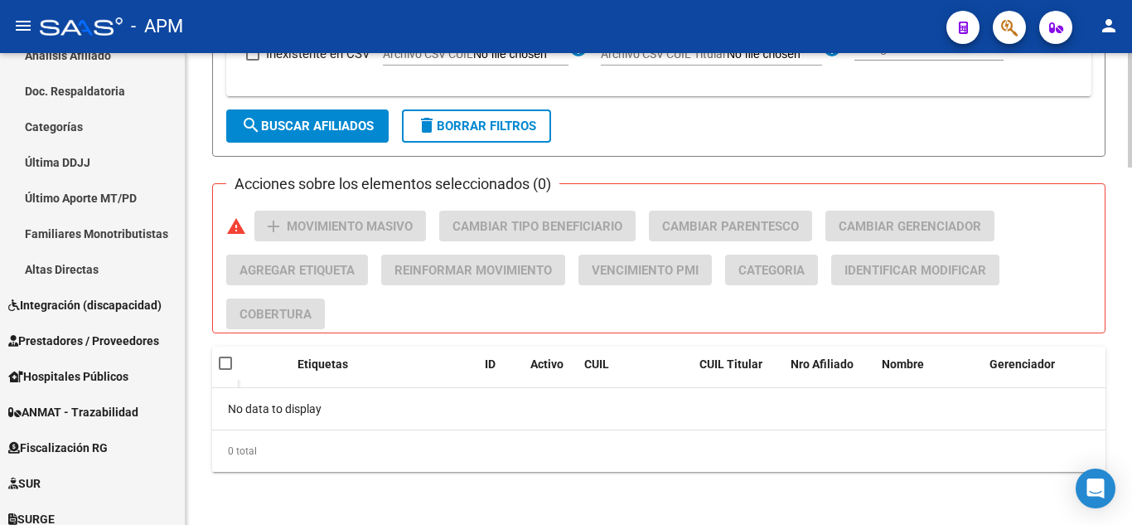
click at [273, 123] on span "search Buscar Afiliados" at bounding box center [307, 125] width 133 height 15
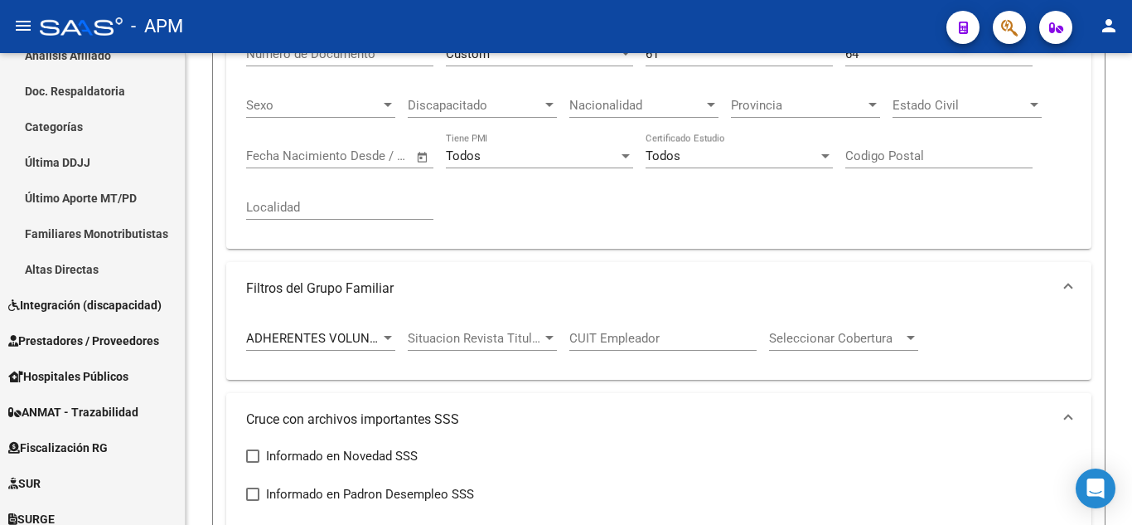
scroll to position [475, 0]
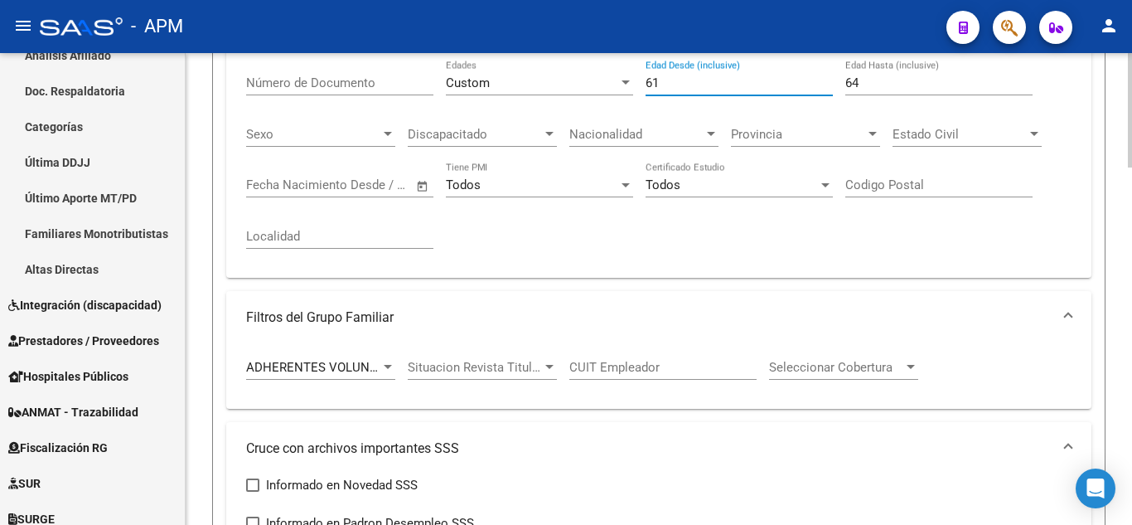
drag, startPoint x: 699, startPoint y: 86, endPoint x: 618, endPoint y: 76, distance: 81.8
click at [618, 76] on div "Número de Documento Custom Edades 61 Edad Desde (inclusive) 64 Edad Hasta (incl…" at bounding box center [658, 162] width 825 height 205
type input "65"
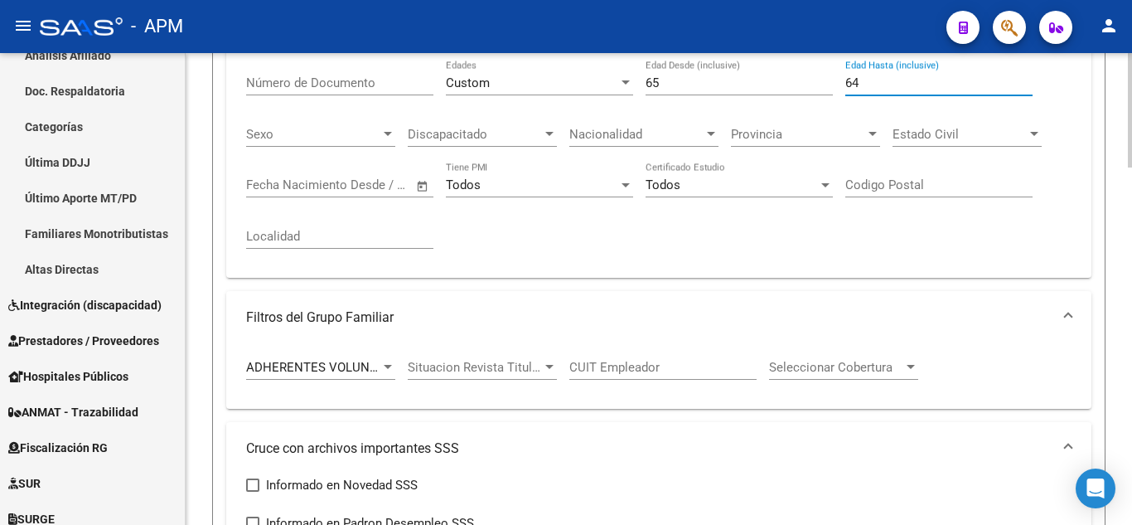
drag, startPoint x: 891, startPoint y: 75, endPoint x: 807, endPoint y: 82, distance: 84.0
click at [807, 82] on div "Número de Documento Custom Edades 65 Edad Desde (inclusive) 64 Edad Hasta (incl…" at bounding box center [658, 162] width 825 height 205
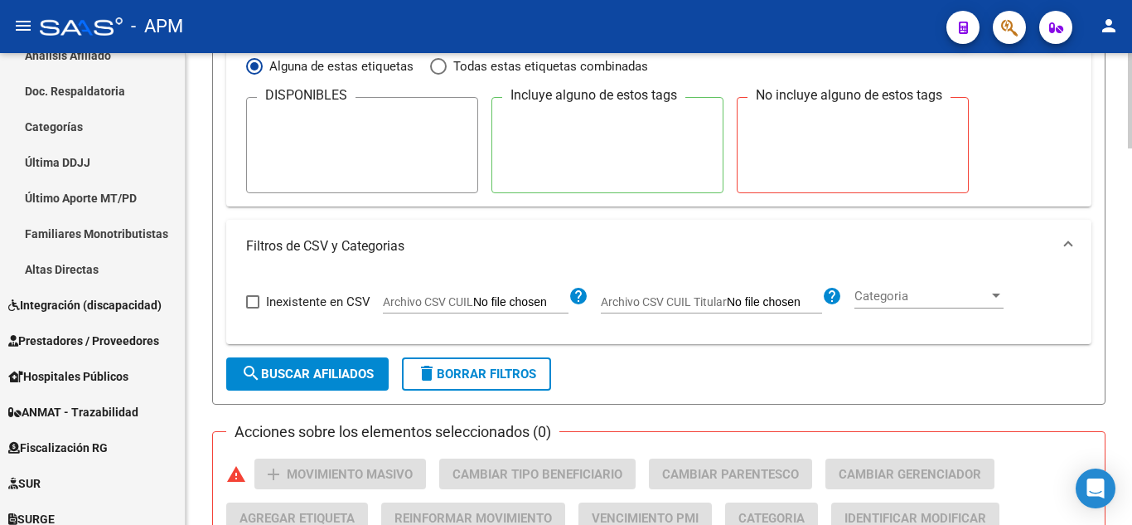
scroll to position [1303, 0]
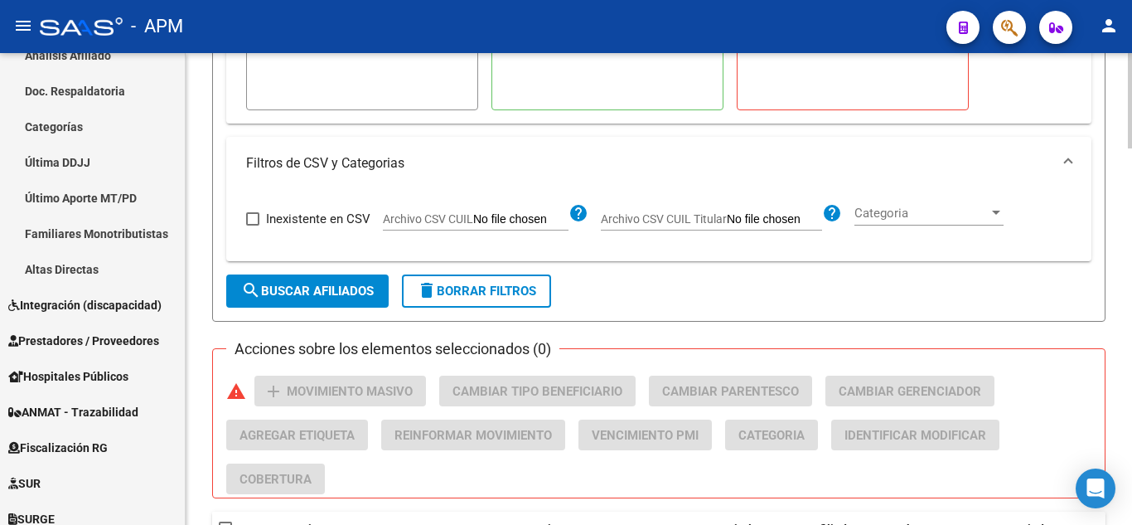
type input "104"
click at [322, 297] on span "search Buscar Afiliados" at bounding box center [307, 290] width 133 height 15
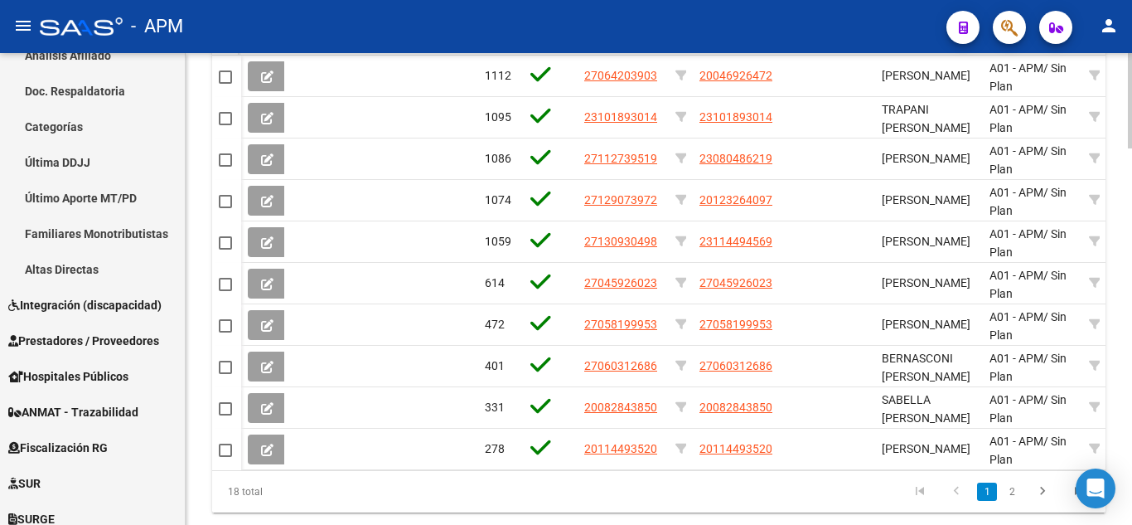
scroll to position [2, 0]
